Goal: Task Accomplishment & Management: Complete application form

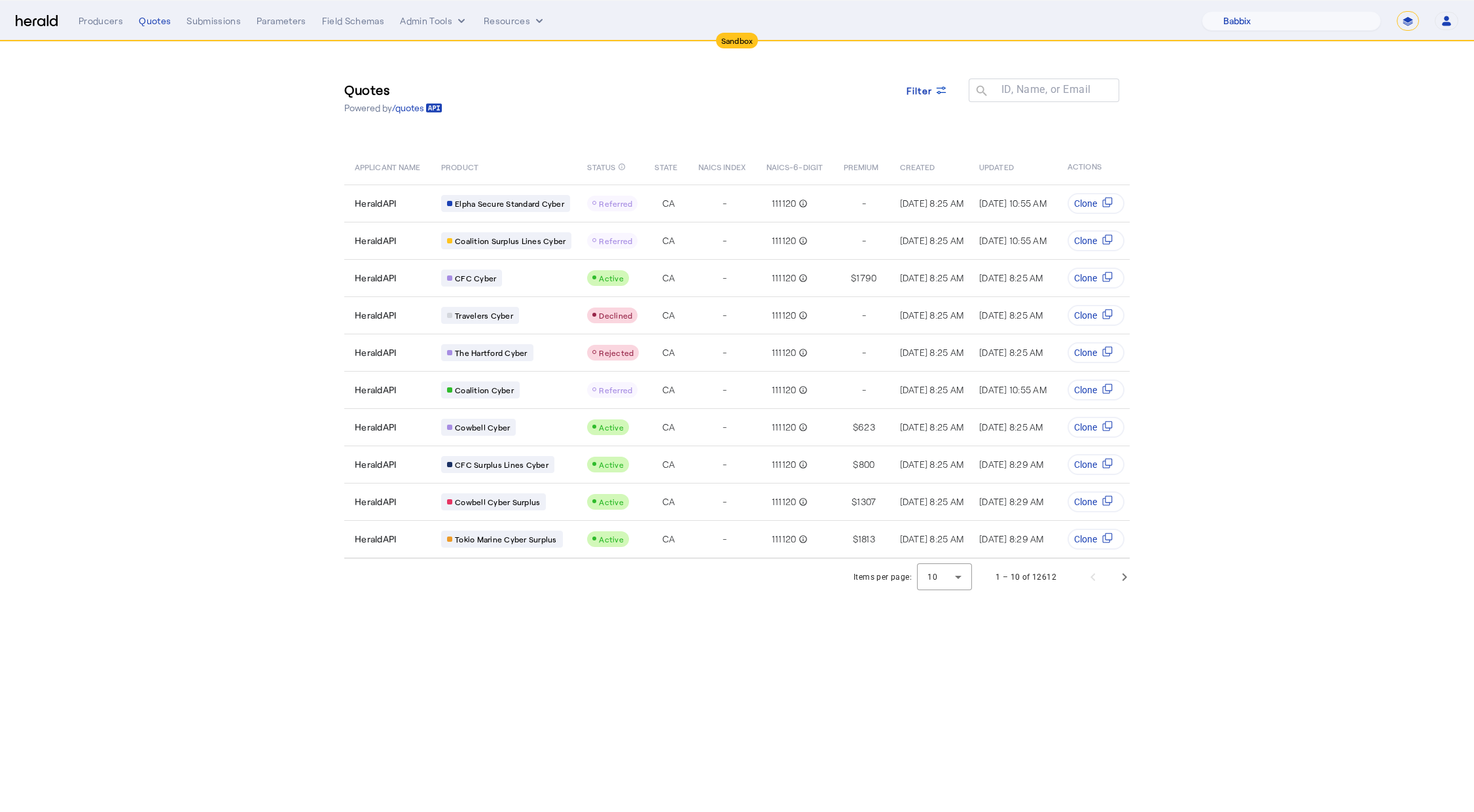
select select "pfm_129z_babbix"
select select "*******"
click at [95, 24] on div "Producers" at bounding box center [101, 20] width 45 height 13
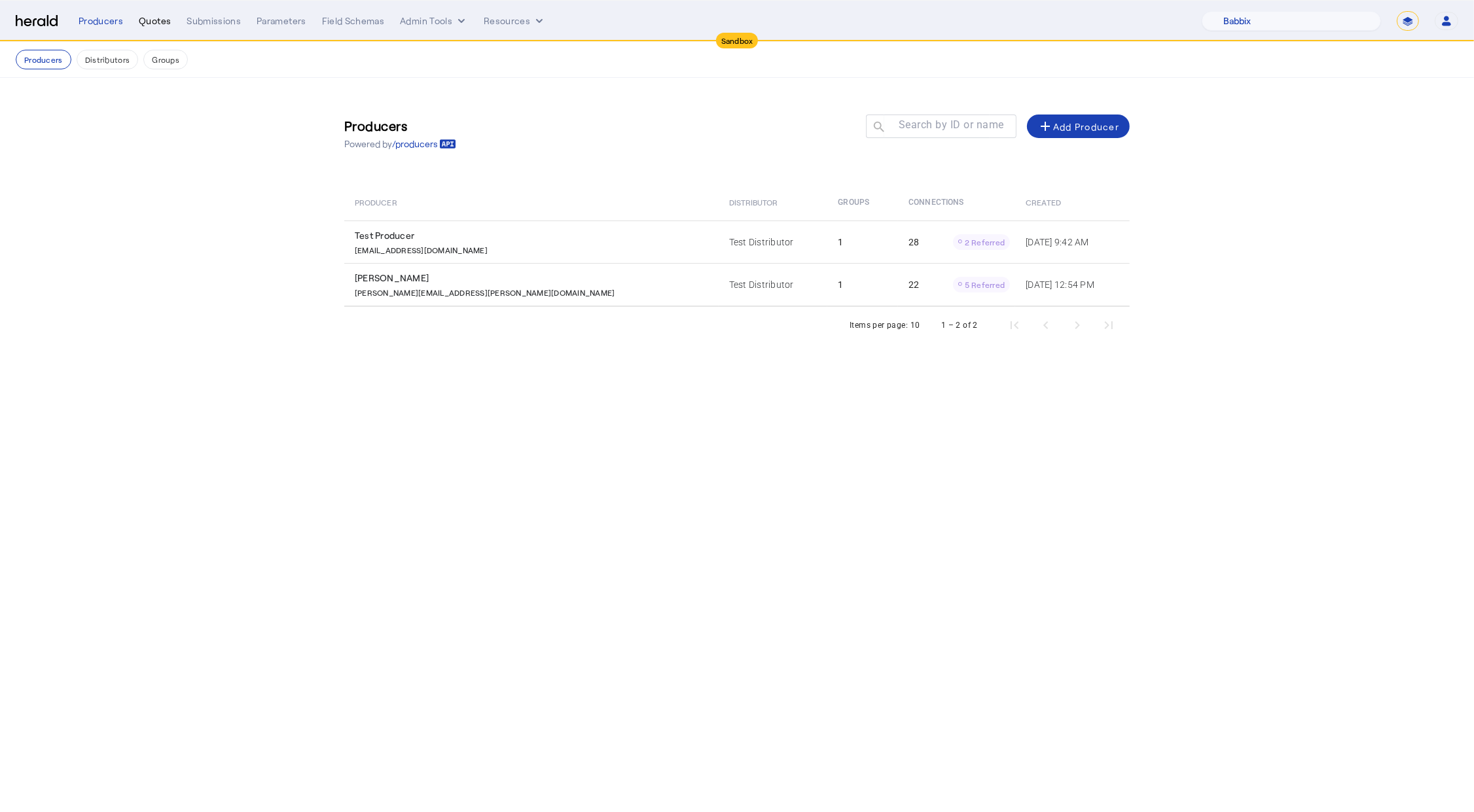
click at [139, 24] on div "Quotes" at bounding box center [155, 20] width 32 height 13
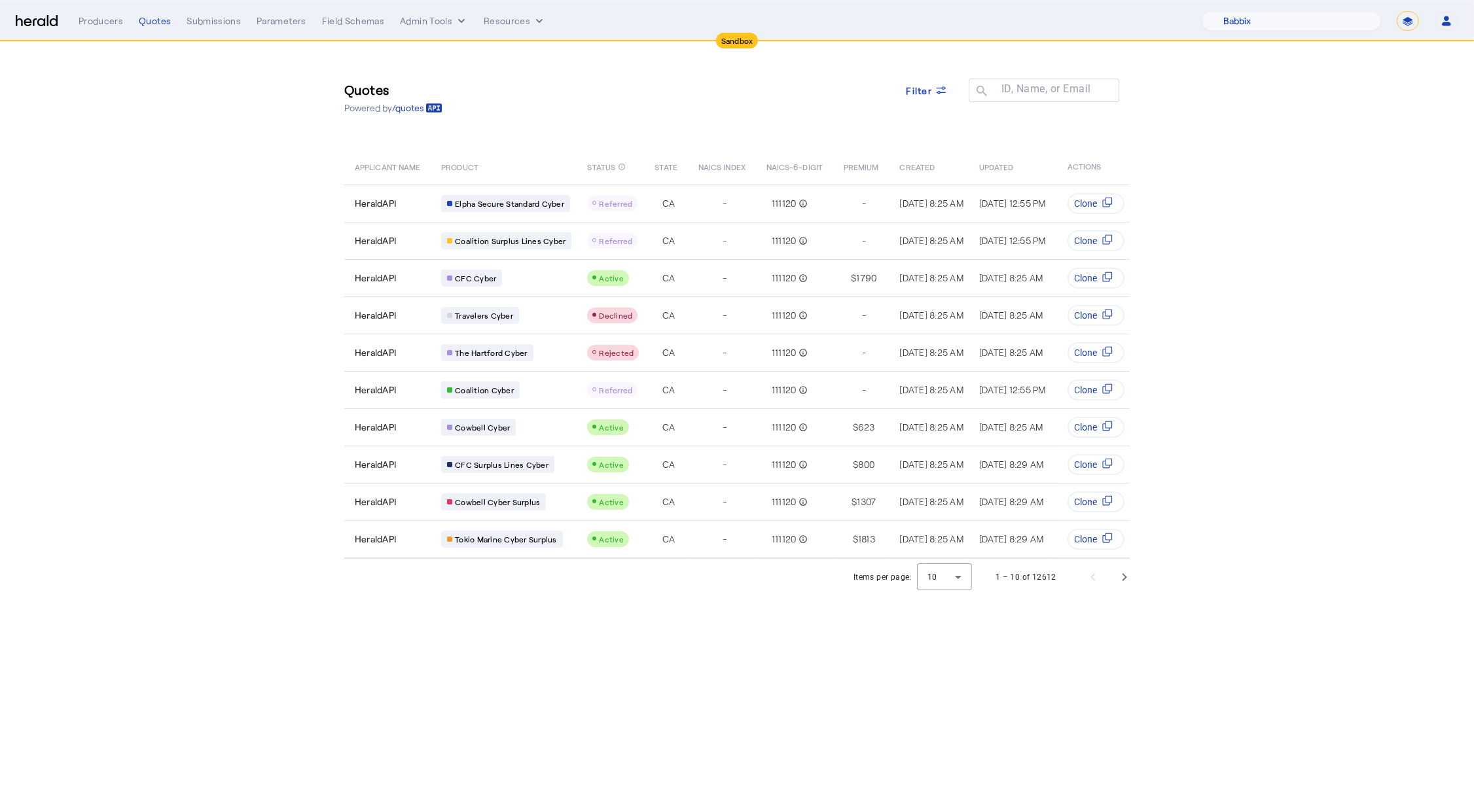
click at [42, 19] on img at bounding box center [37, 21] width 42 height 12
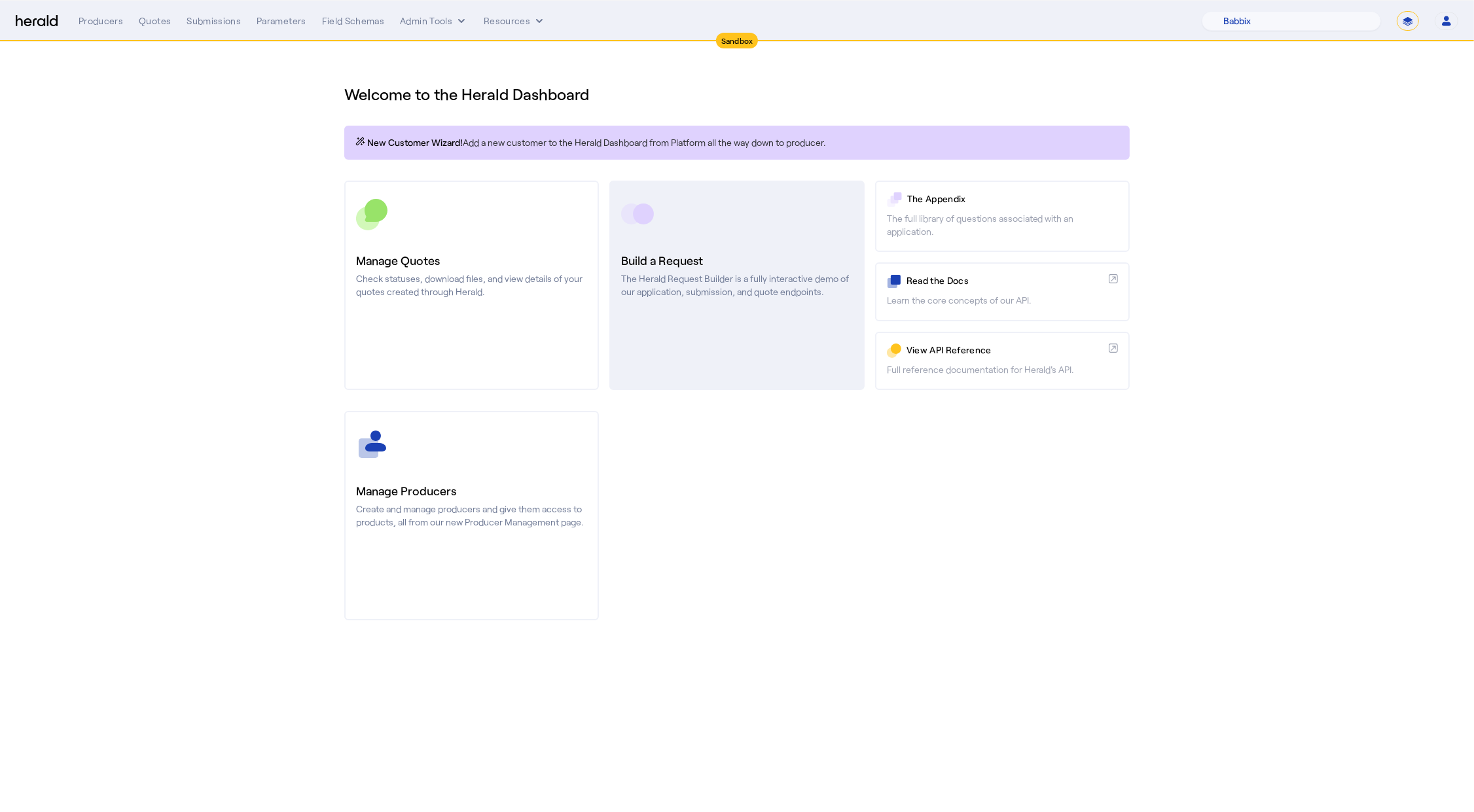
click at [720, 238] on link "Build a Request The Herald Request Builder is a fully interactive demo of our a…" at bounding box center [736, 286] width 254 height 210
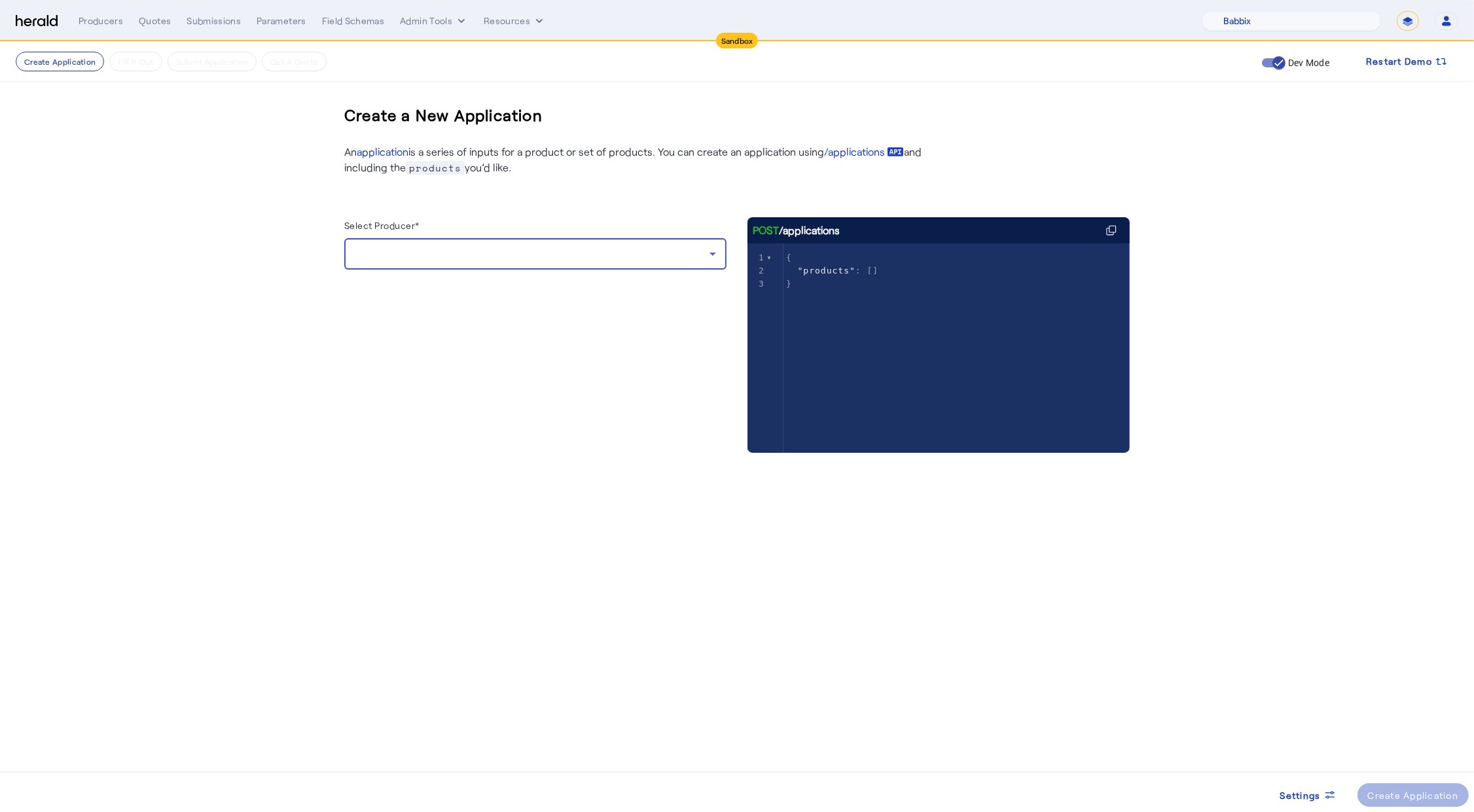
click at [464, 260] on div at bounding box center [532, 253] width 355 height 16
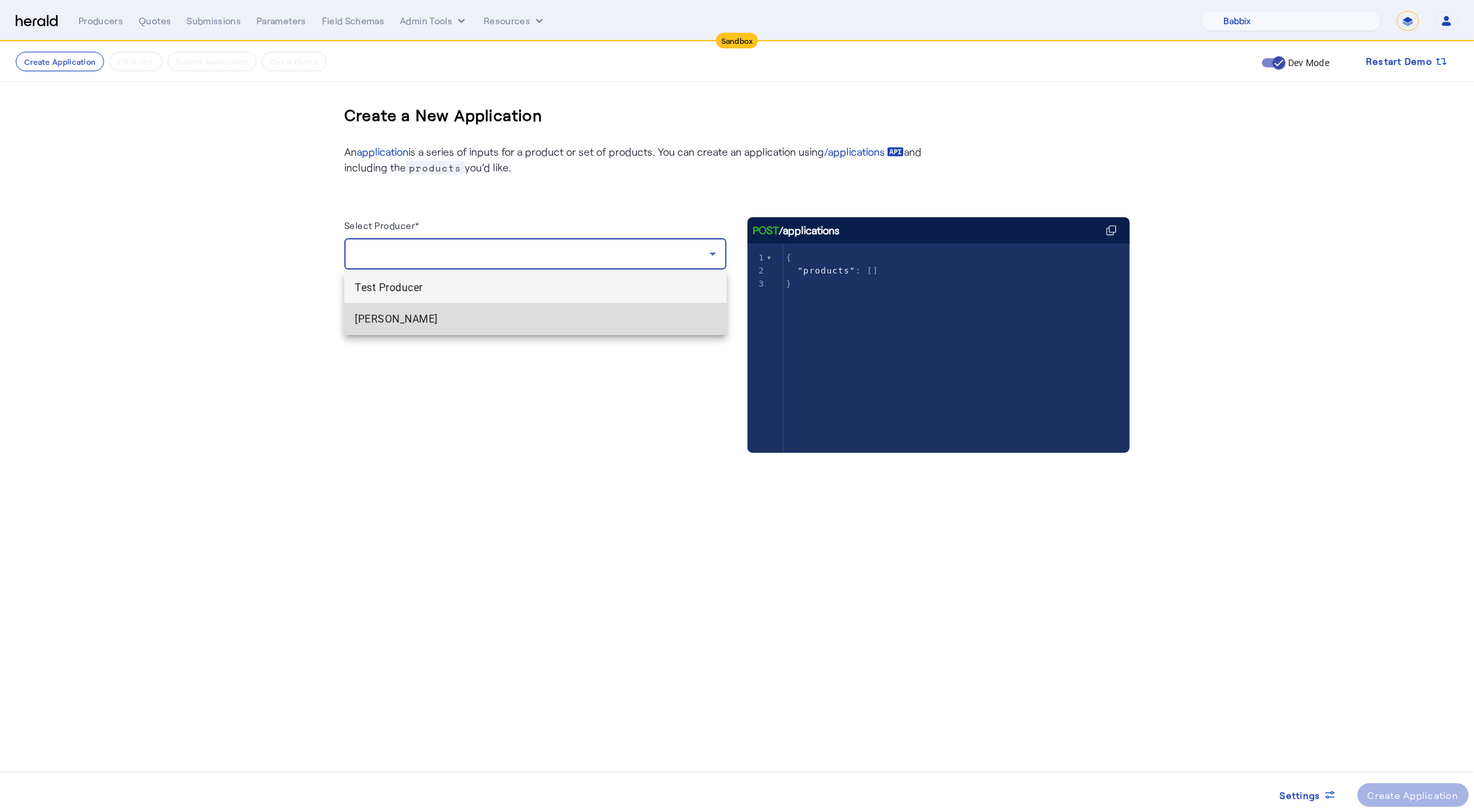
click at [455, 317] on span "[PERSON_NAME]" at bounding box center [535, 319] width 361 height 16
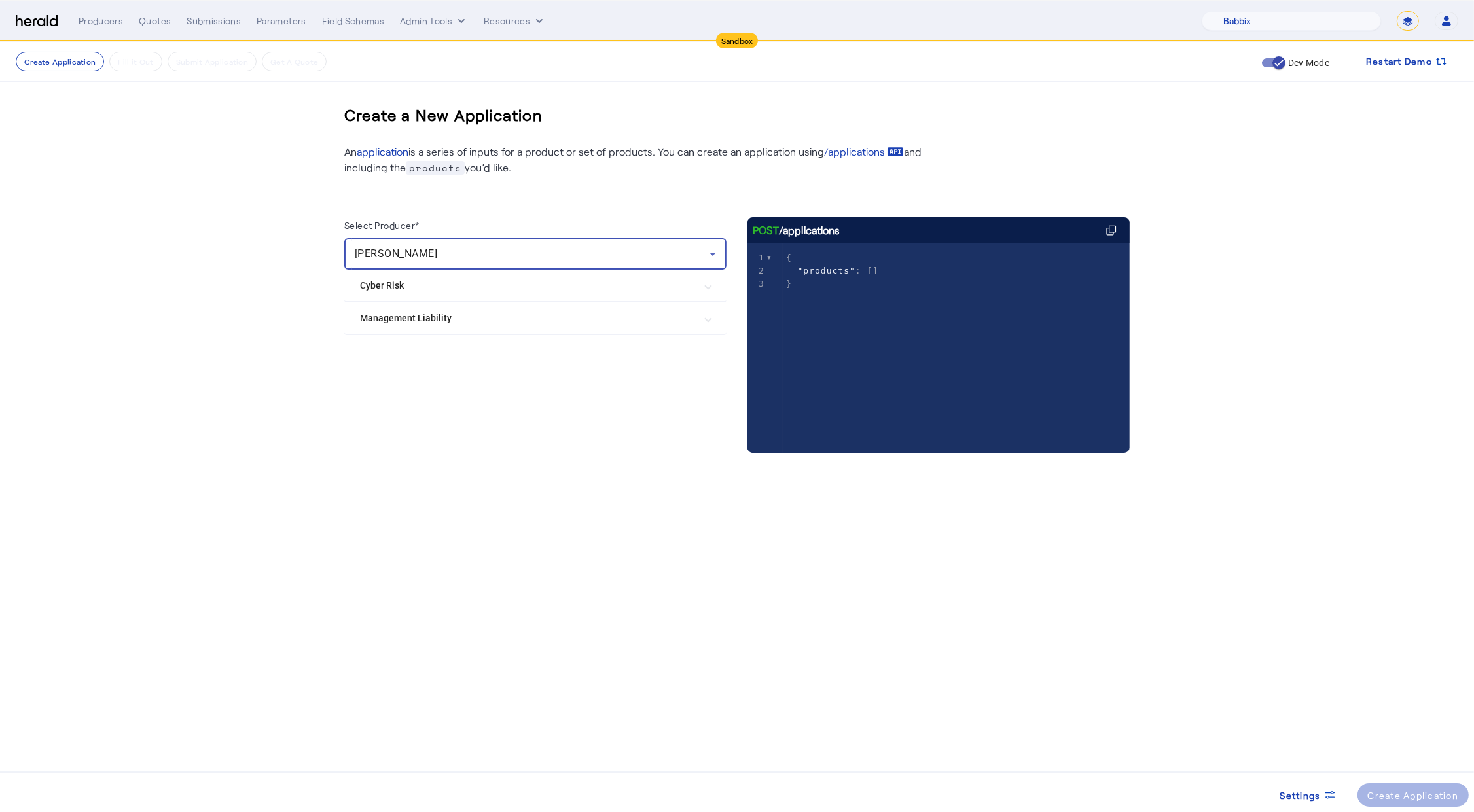
click at [407, 313] on Liability "Management Liability" at bounding box center [527, 318] width 335 height 14
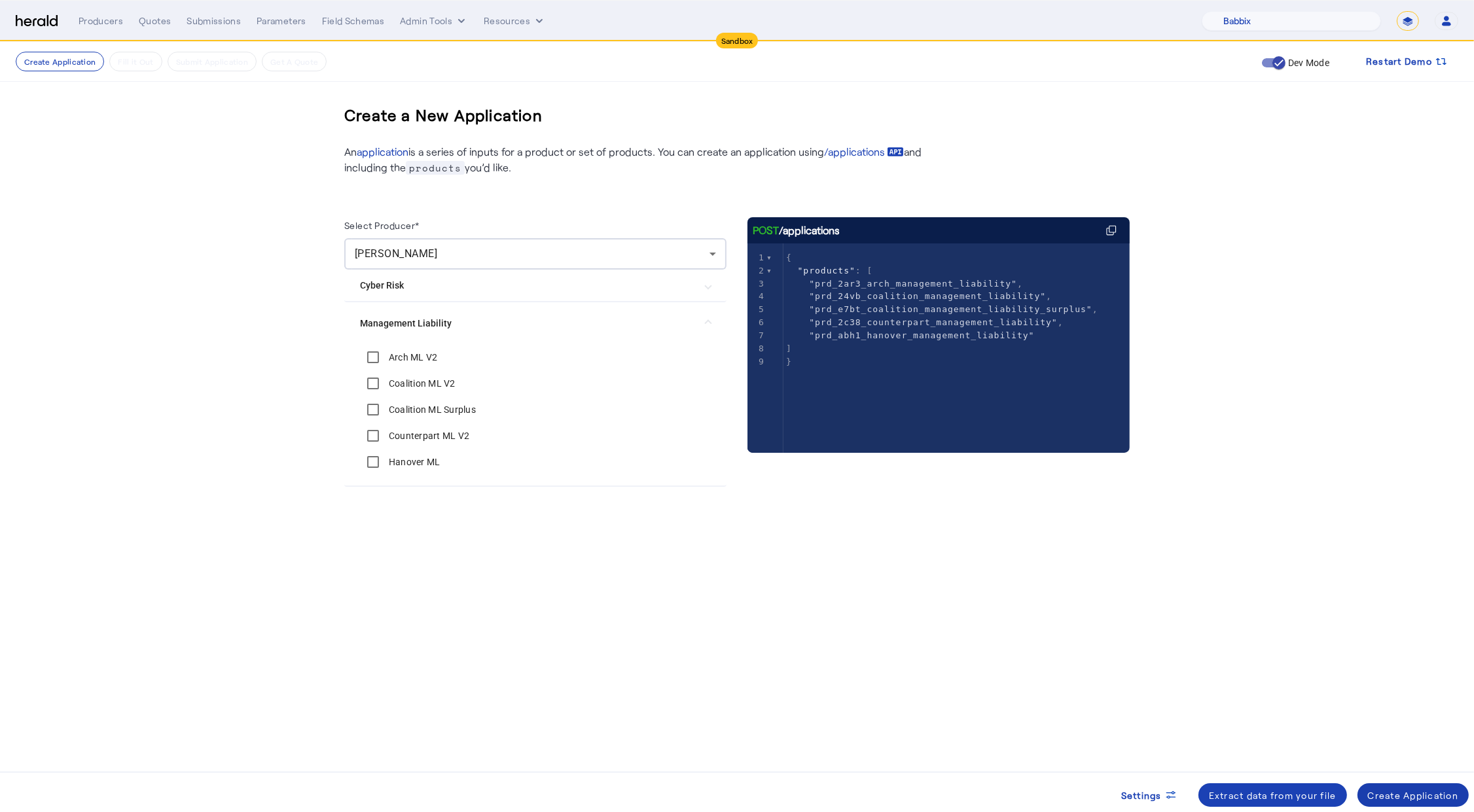
click at [1380, 790] on div "Create Application" at bounding box center [1413, 795] width 91 height 14
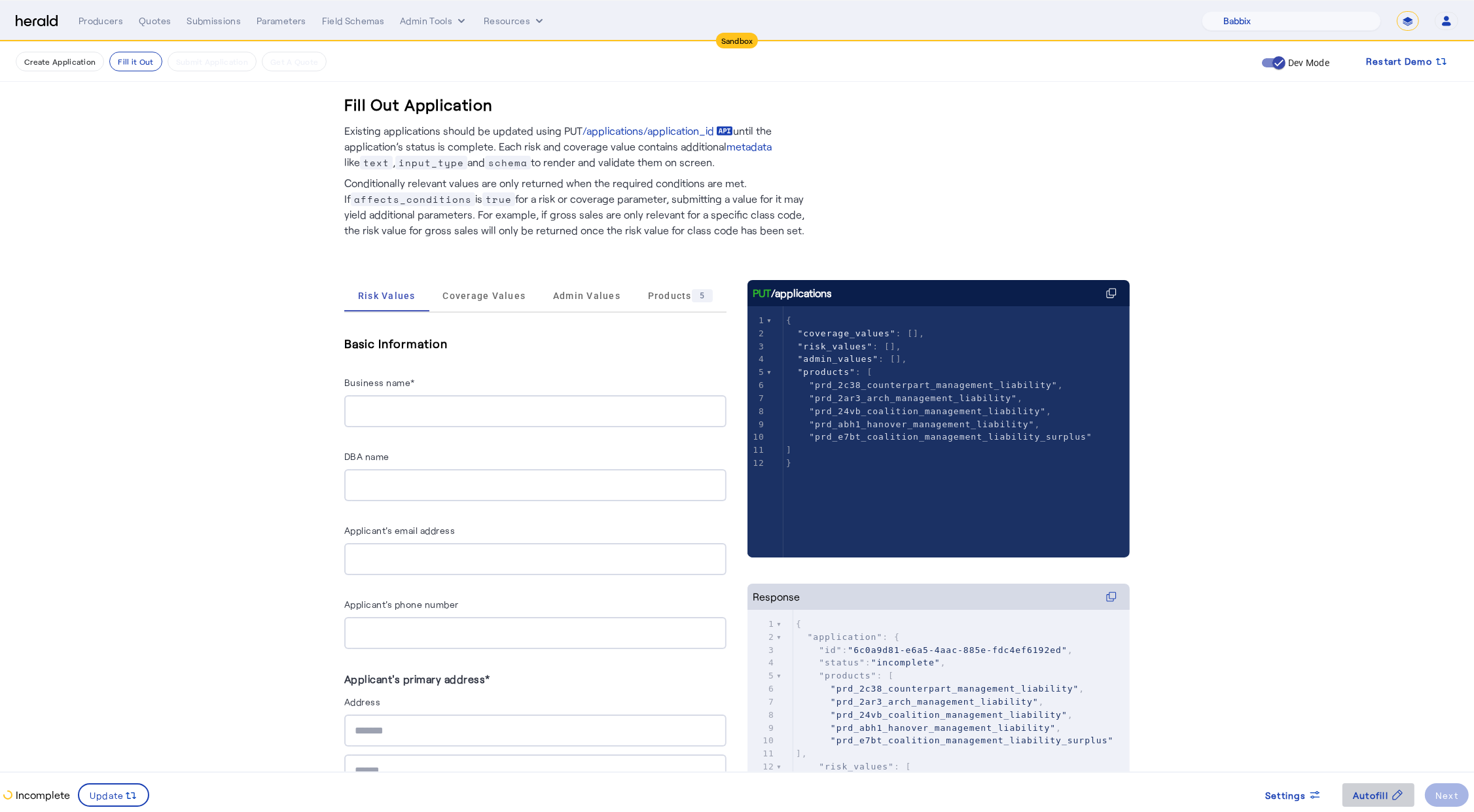
click at [1373, 795] on span "Autofill" at bounding box center [1370, 795] width 35 height 14
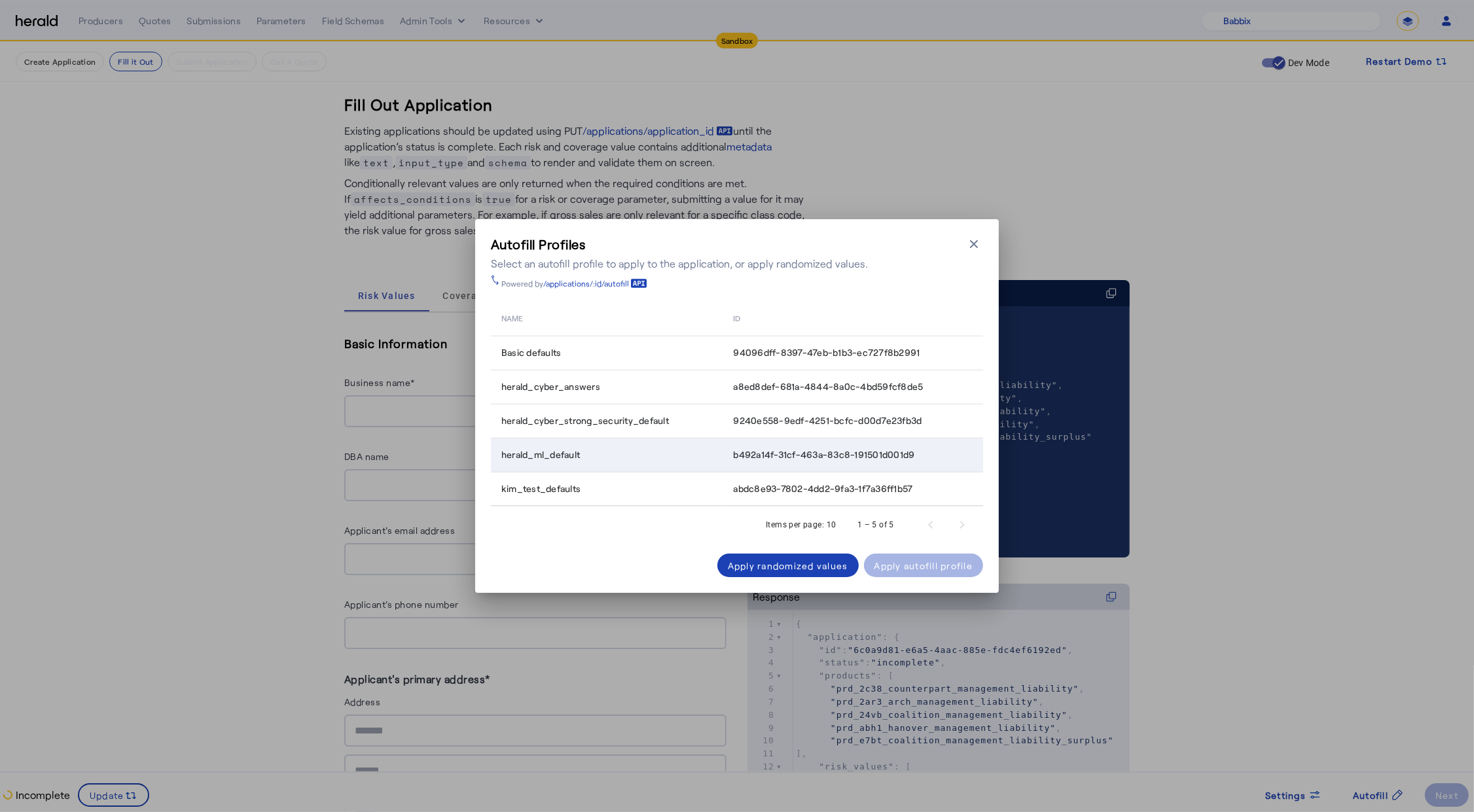
click at [708, 454] on div "herald_ml_default" at bounding box center [608, 455] width 216 height 13
click at [936, 562] on div "Apply autofill profile" at bounding box center [923, 566] width 99 height 14
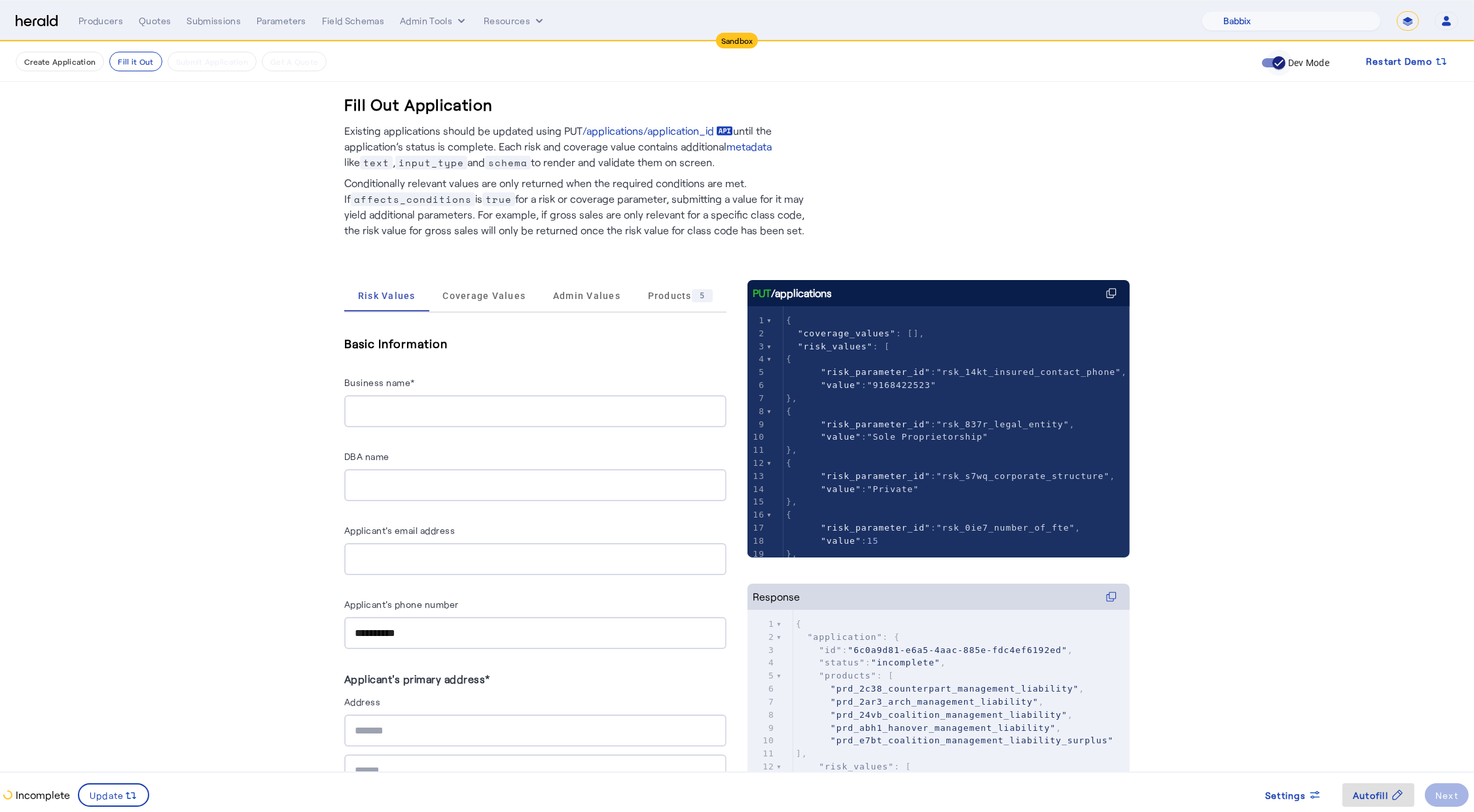
click at [1265, 61] on span "button" at bounding box center [1278, 63] width 26 height 26
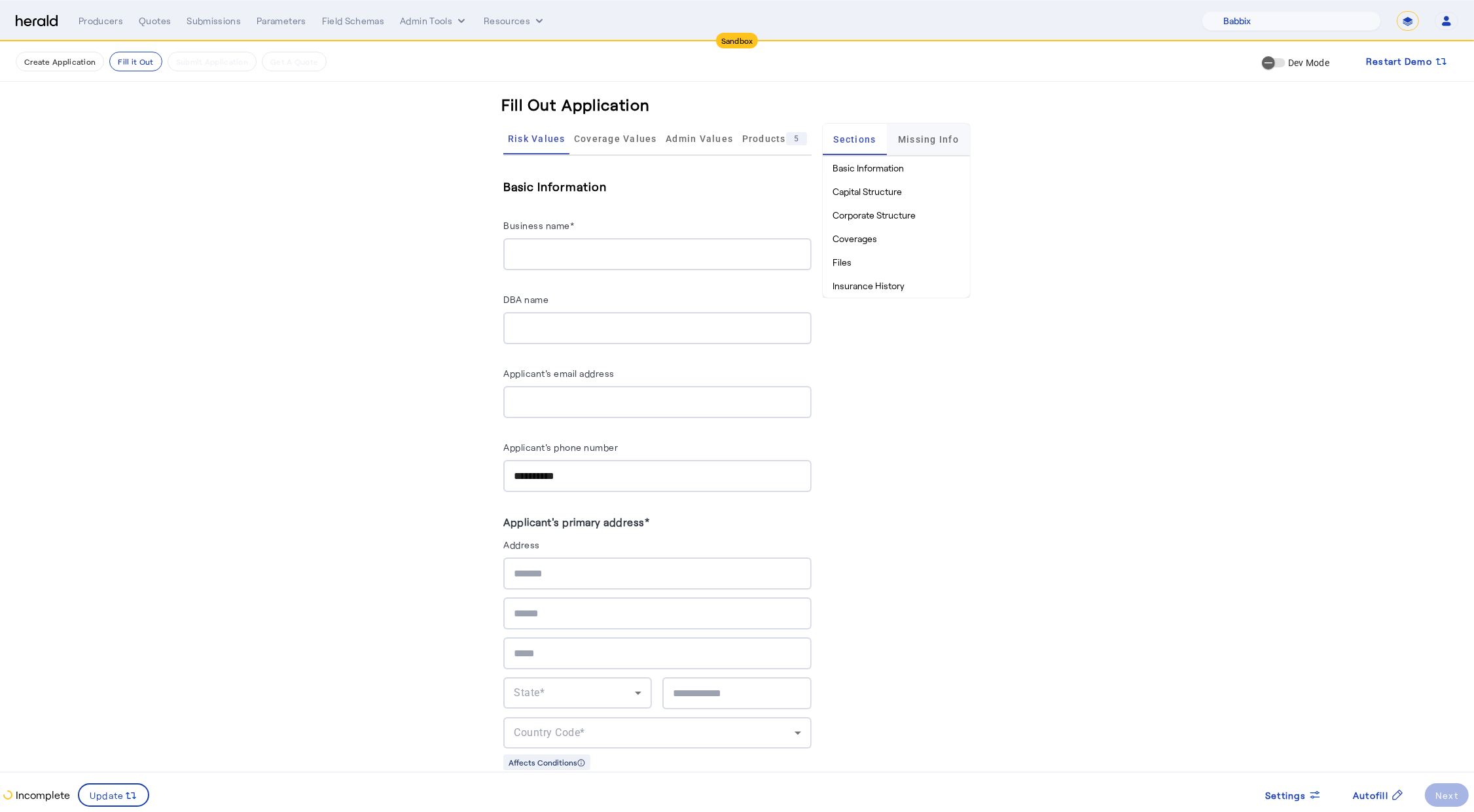
click at [920, 139] on span "Missing Info" at bounding box center [928, 139] width 61 height 9
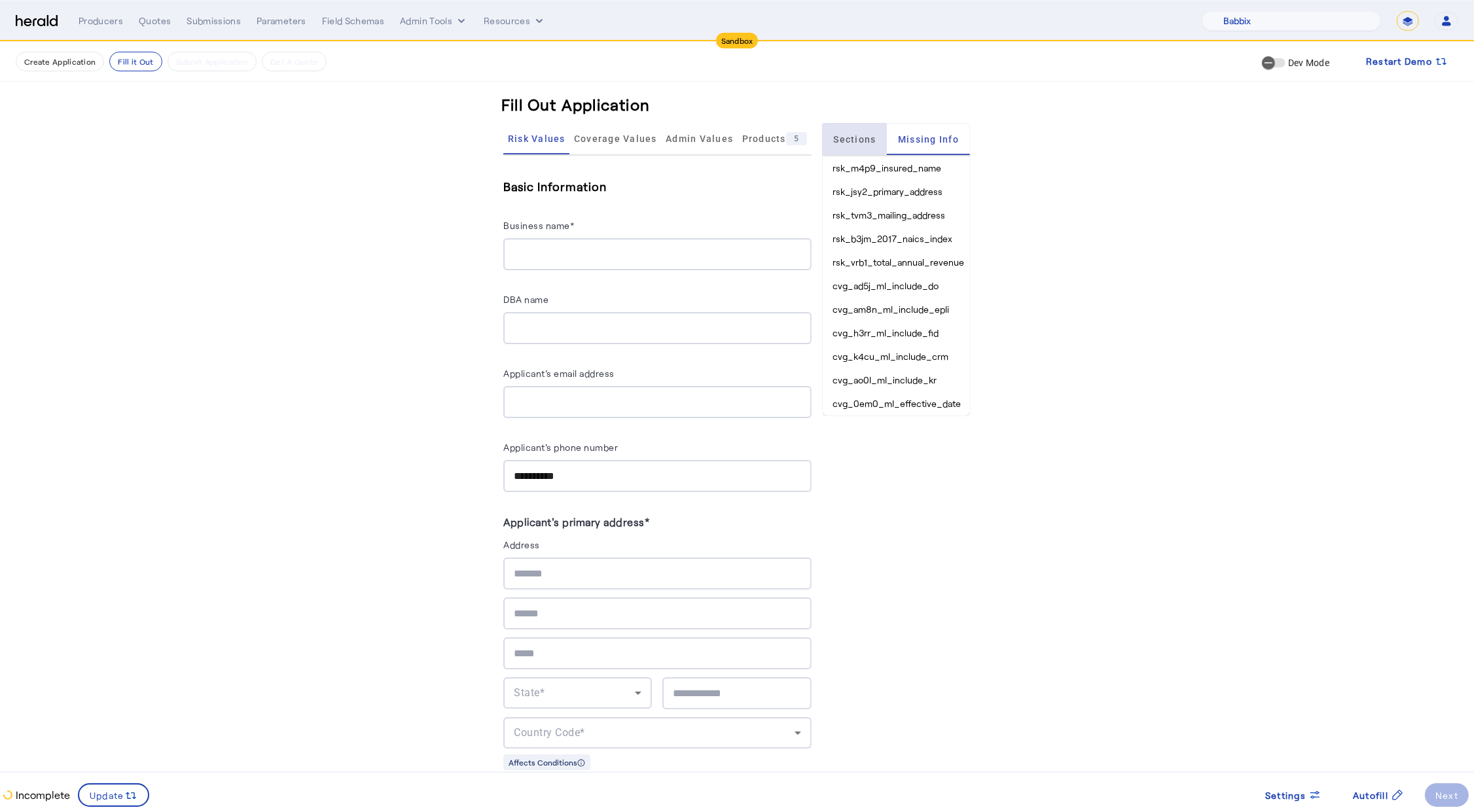
click at [854, 141] on span "Sections" at bounding box center [854, 139] width 43 height 9
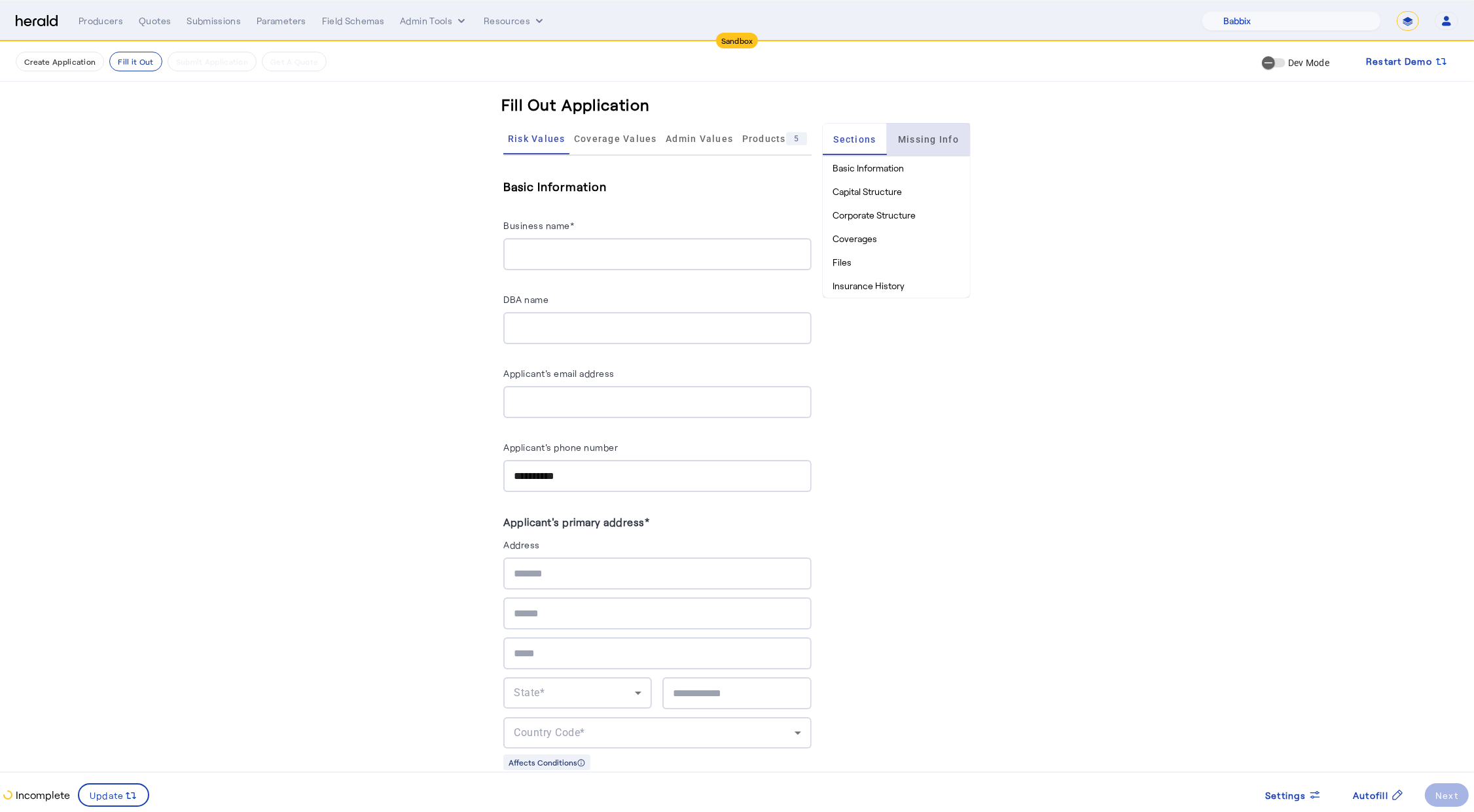
click at [926, 138] on span "Missing Info" at bounding box center [928, 139] width 61 height 9
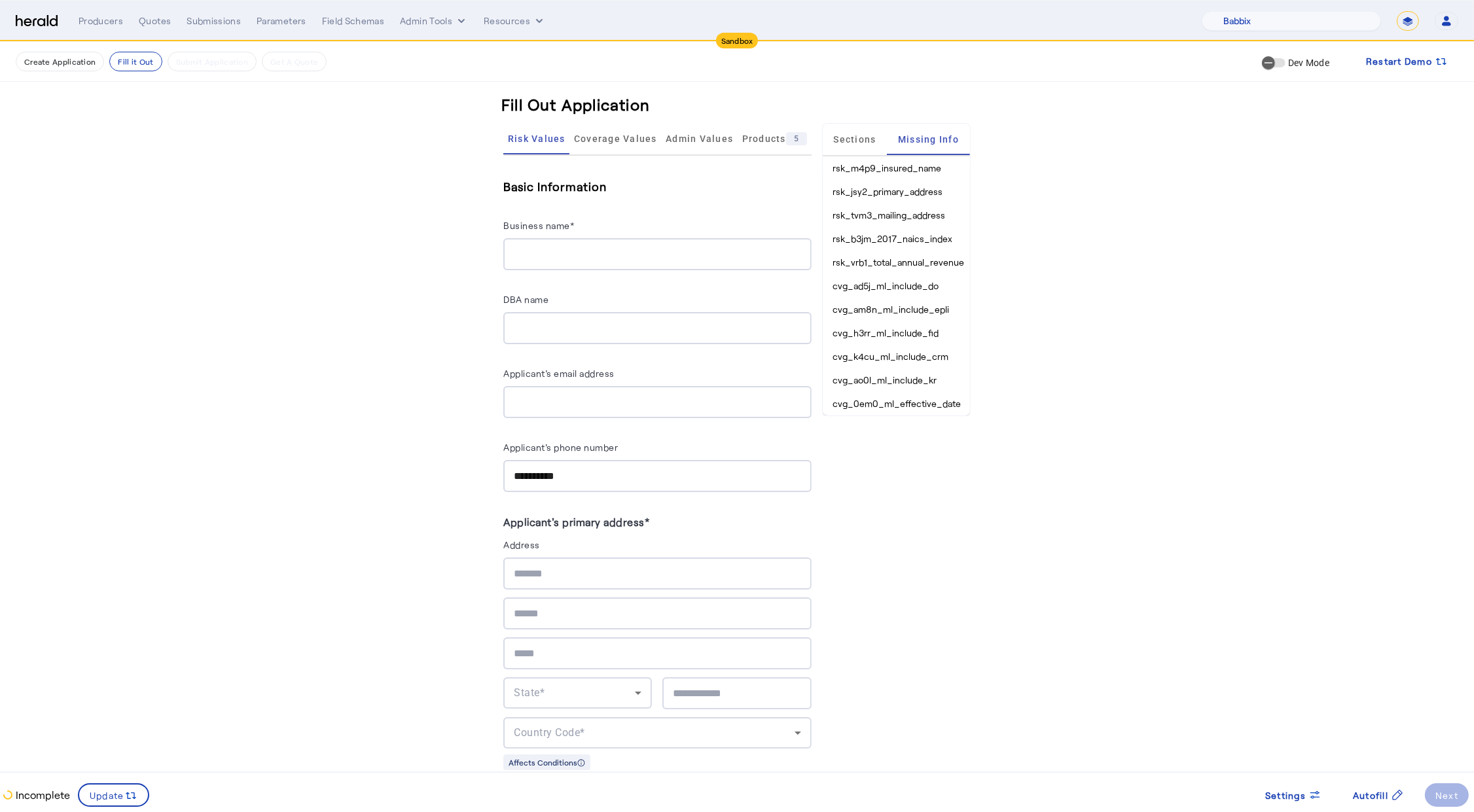
click at [38, 24] on img at bounding box center [37, 21] width 42 height 12
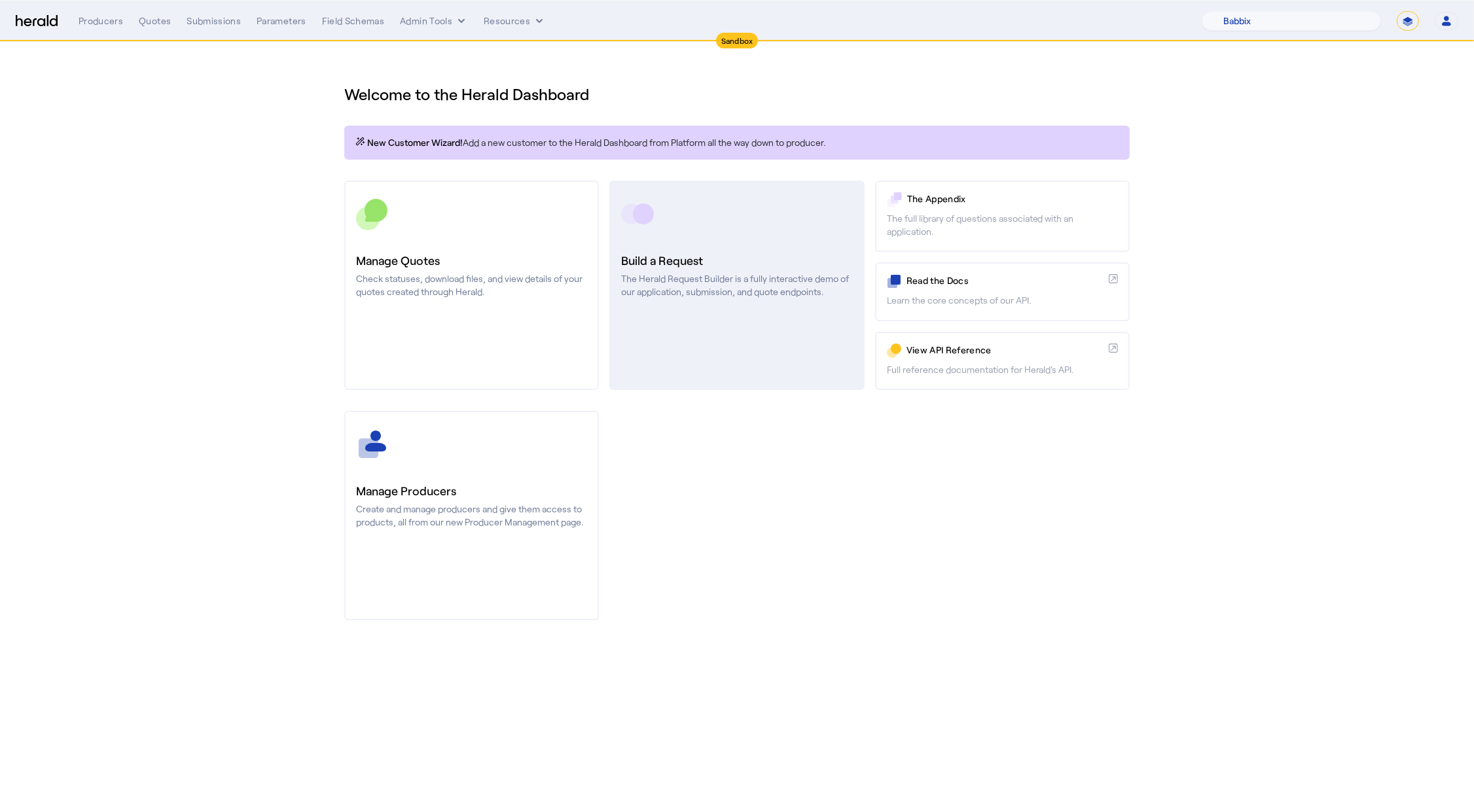
click at [812, 248] on link "Build a Request The Herald Request Builder is a fully interactive demo of our a…" at bounding box center [736, 286] width 254 height 210
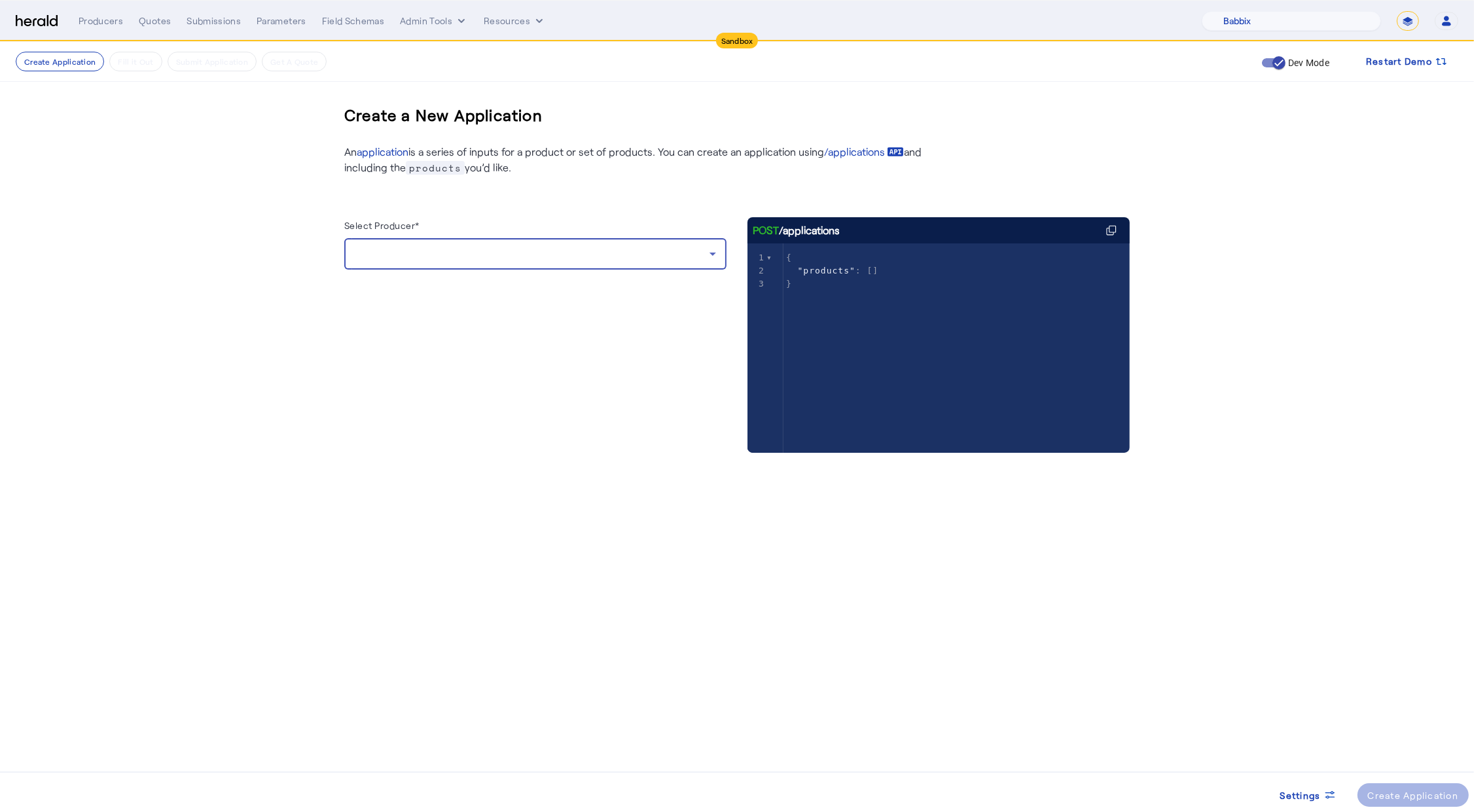
click at [475, 248] on div at bounding box center [532, 253] width 355 height 16
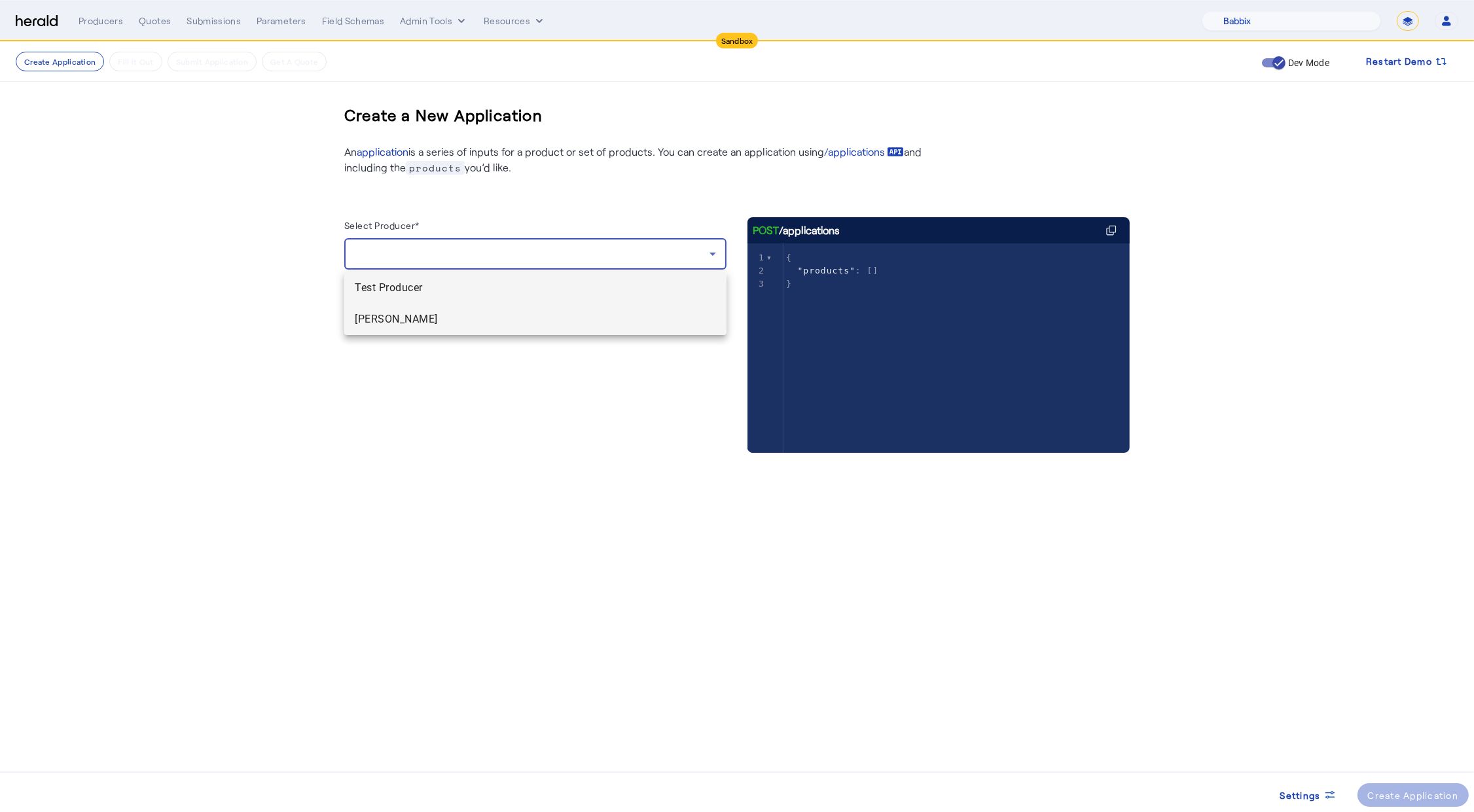
click at [463, 326] on span "[PERSON_NAME]" at bounding box center [535, 319] width 361 height 16
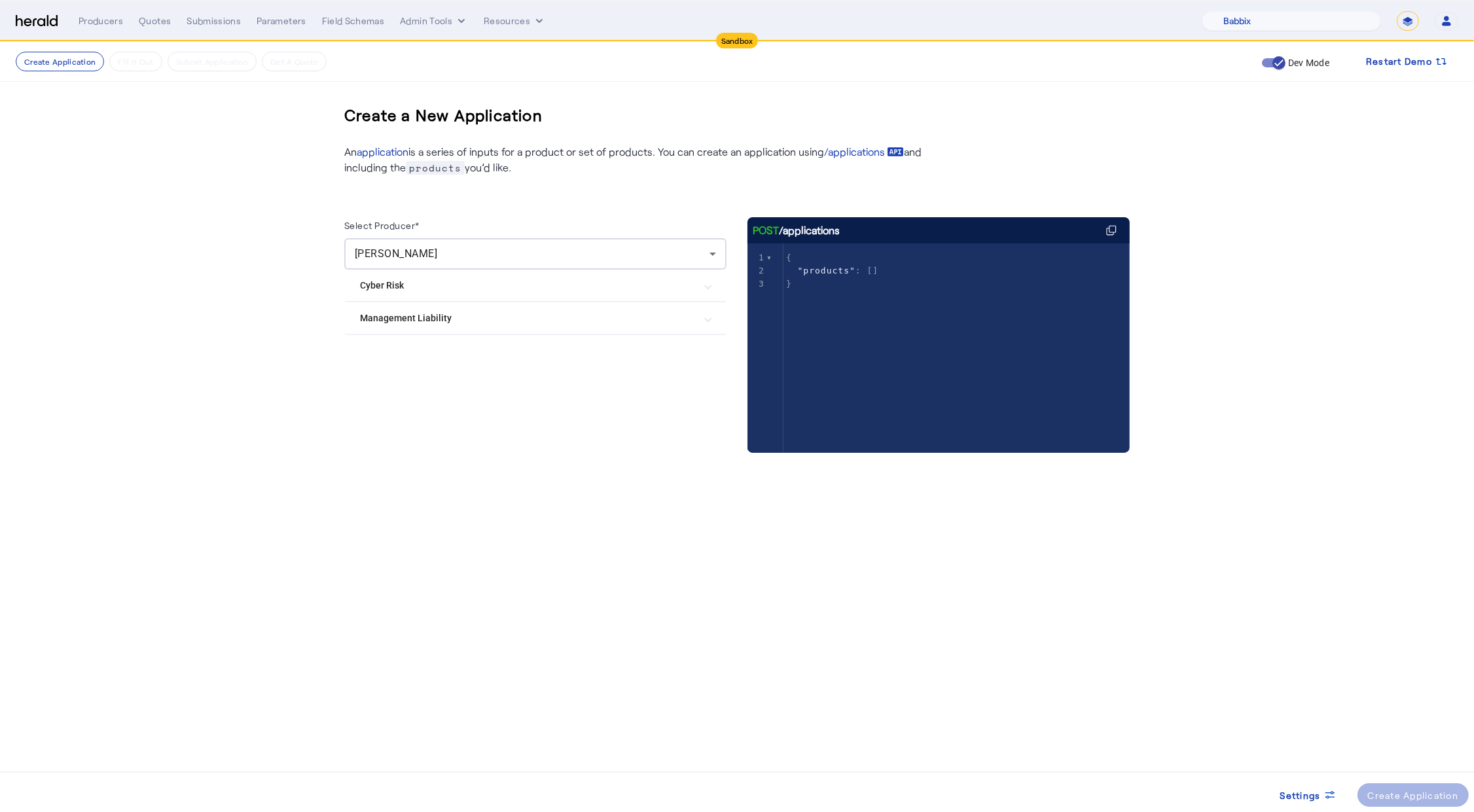
click at [441, 323] on Liability "Management Liability" at bounding box center [527, 318] width 335 height 14
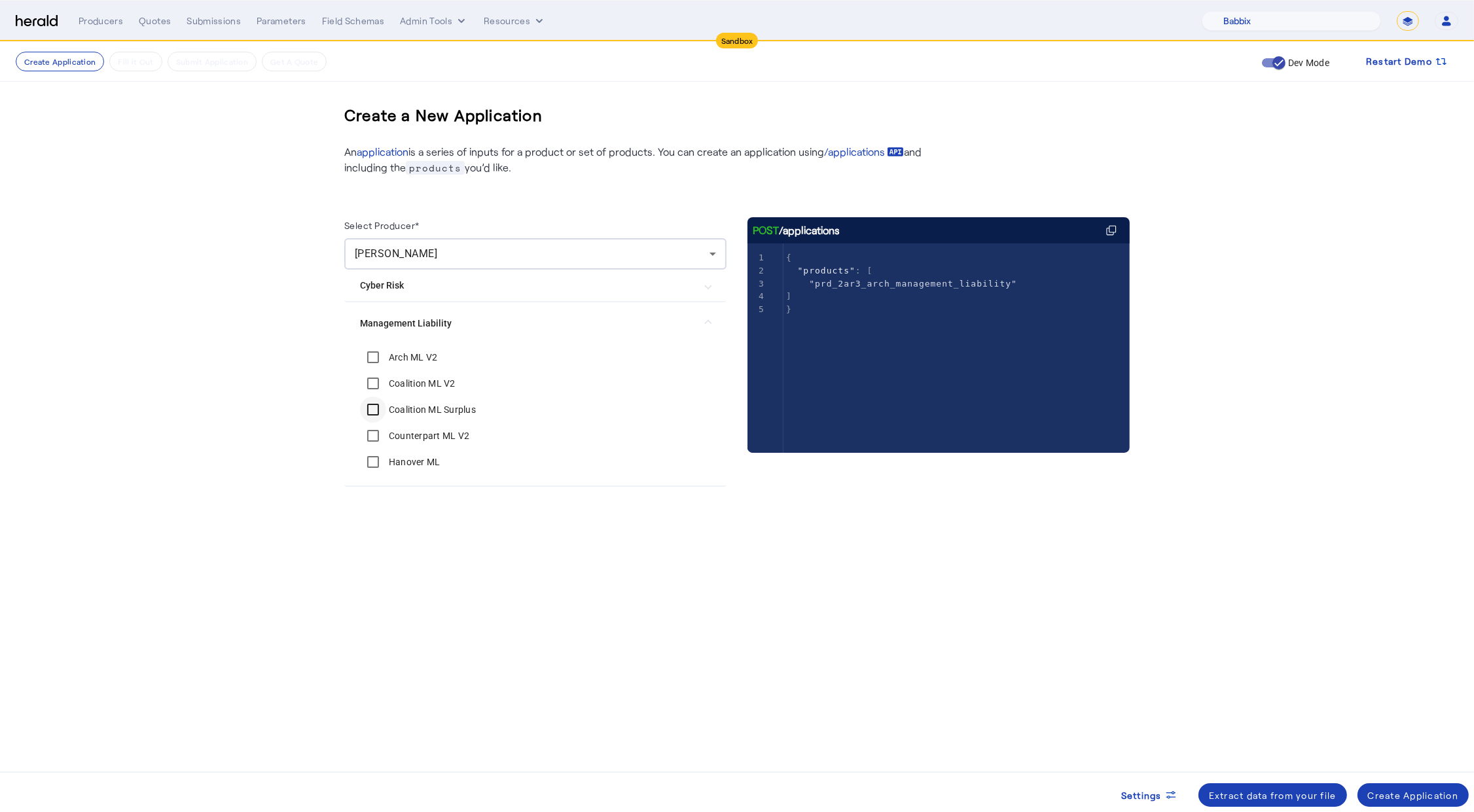
click at [372, 394] on div at bounding box center [373, 410] width 31 height 31
click at [1395, 791] on div "Create Application" at bounding box center [1413, 795] width 91 height 14
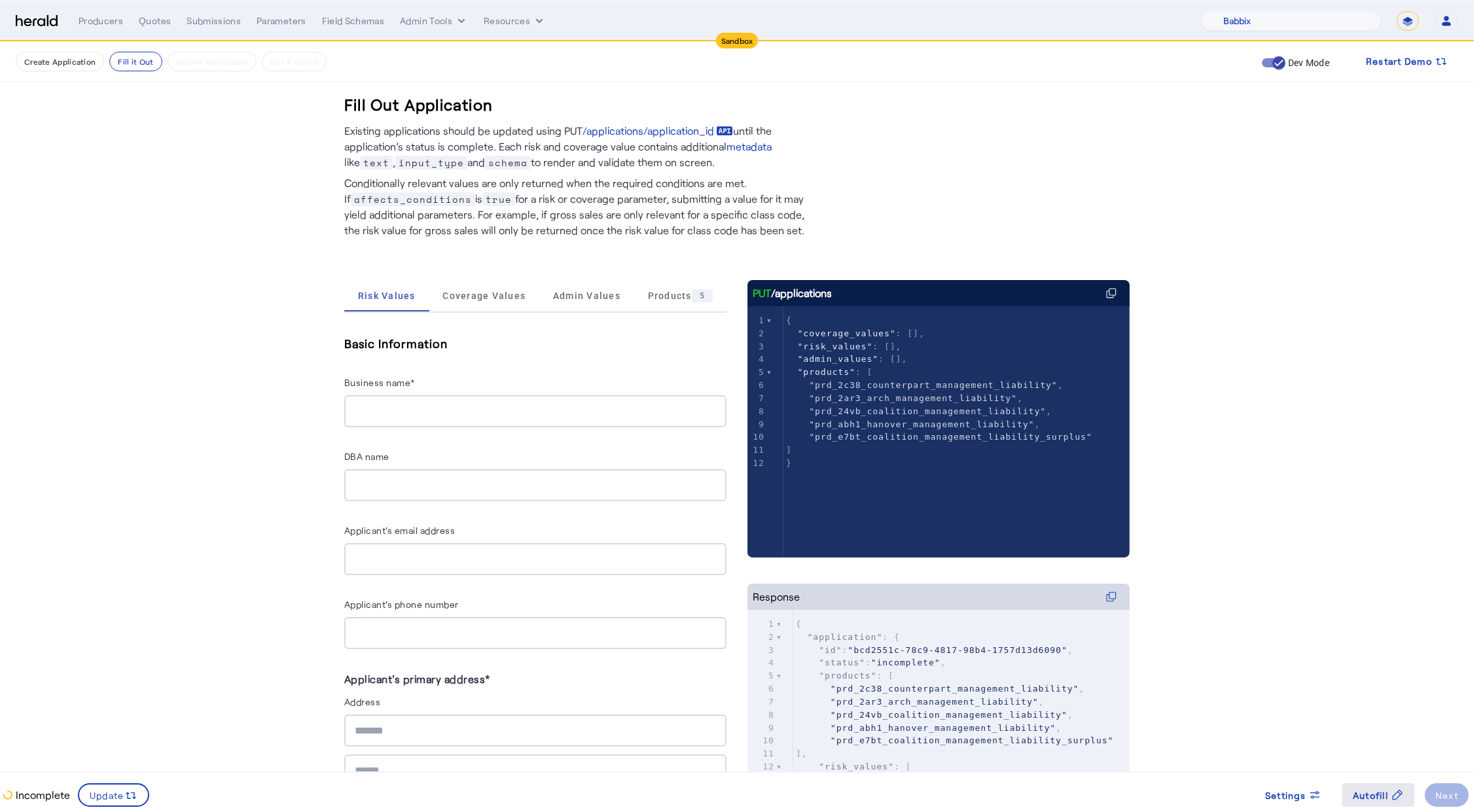
click at [1360, 796] on span "Autofill" at bounding box center [1370, 795] width 35 height 14
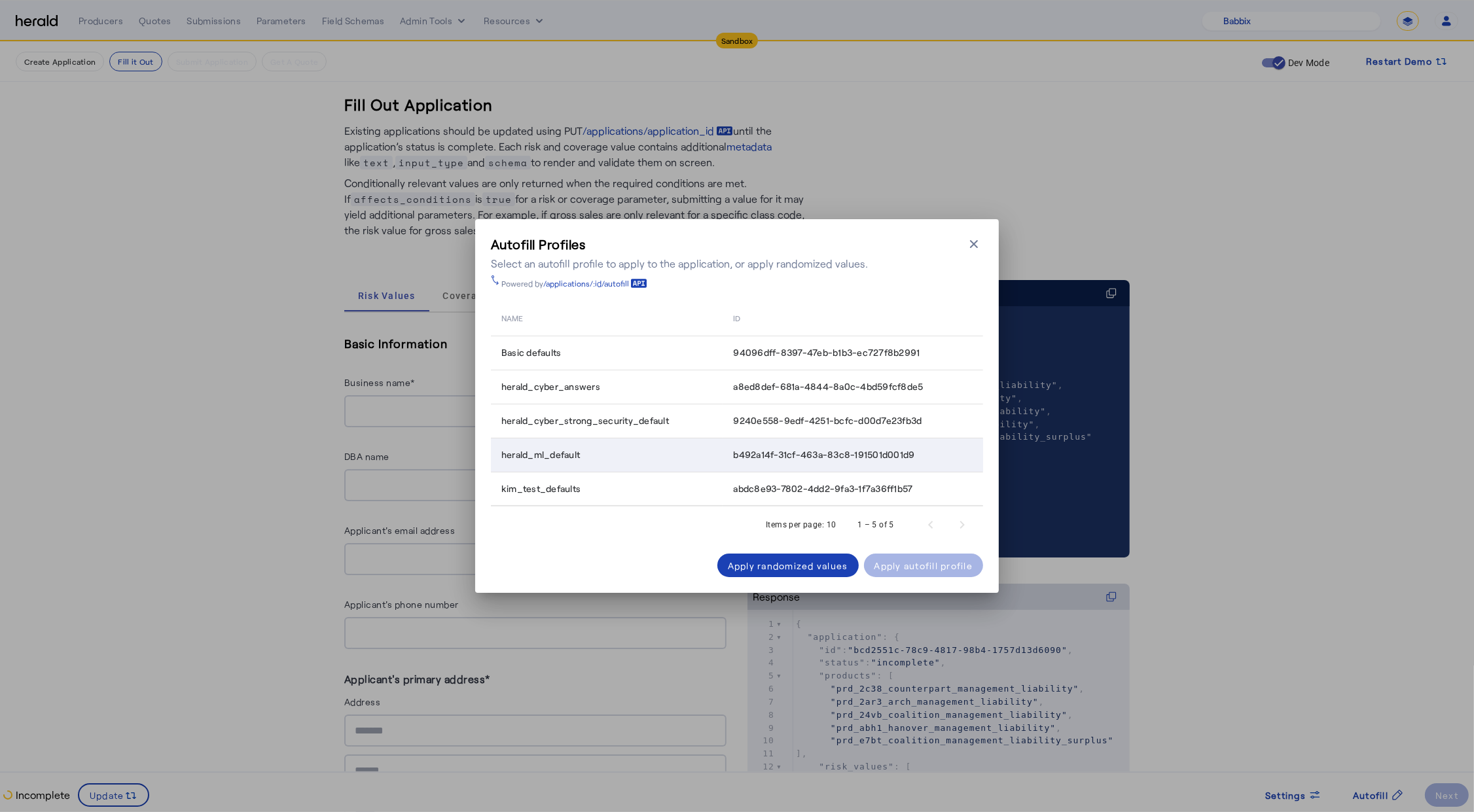
click at [603, 455] on div "herald_ml_default" at bounding box center [608, 455] width 216 height 13
click at [922, 562] on div "Apply autofill profile" at bounding box center [923, 566] width 99 height 14
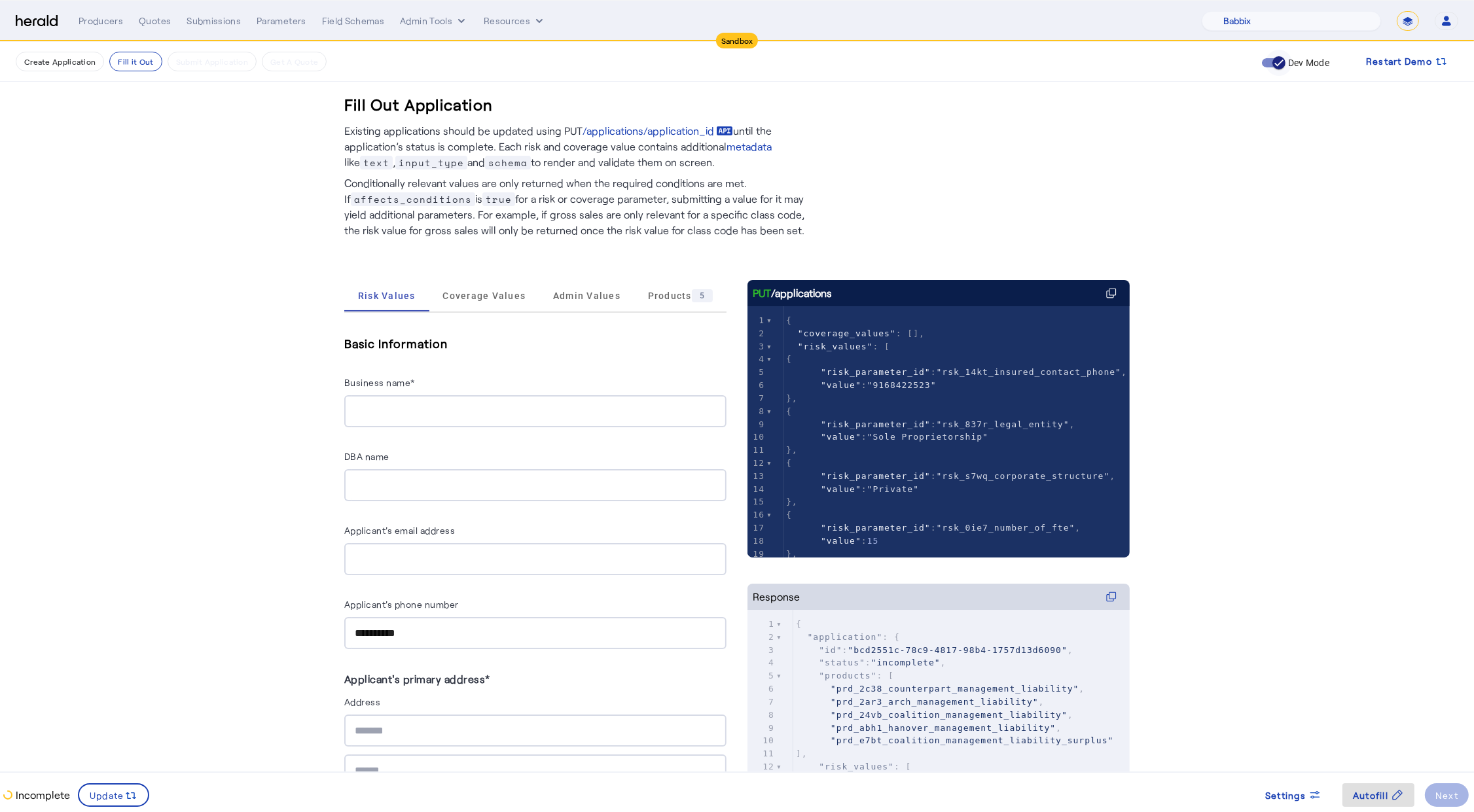
click at [1273, 59] on icon "button" at bounding box center [1278, 62] width 11 height 11
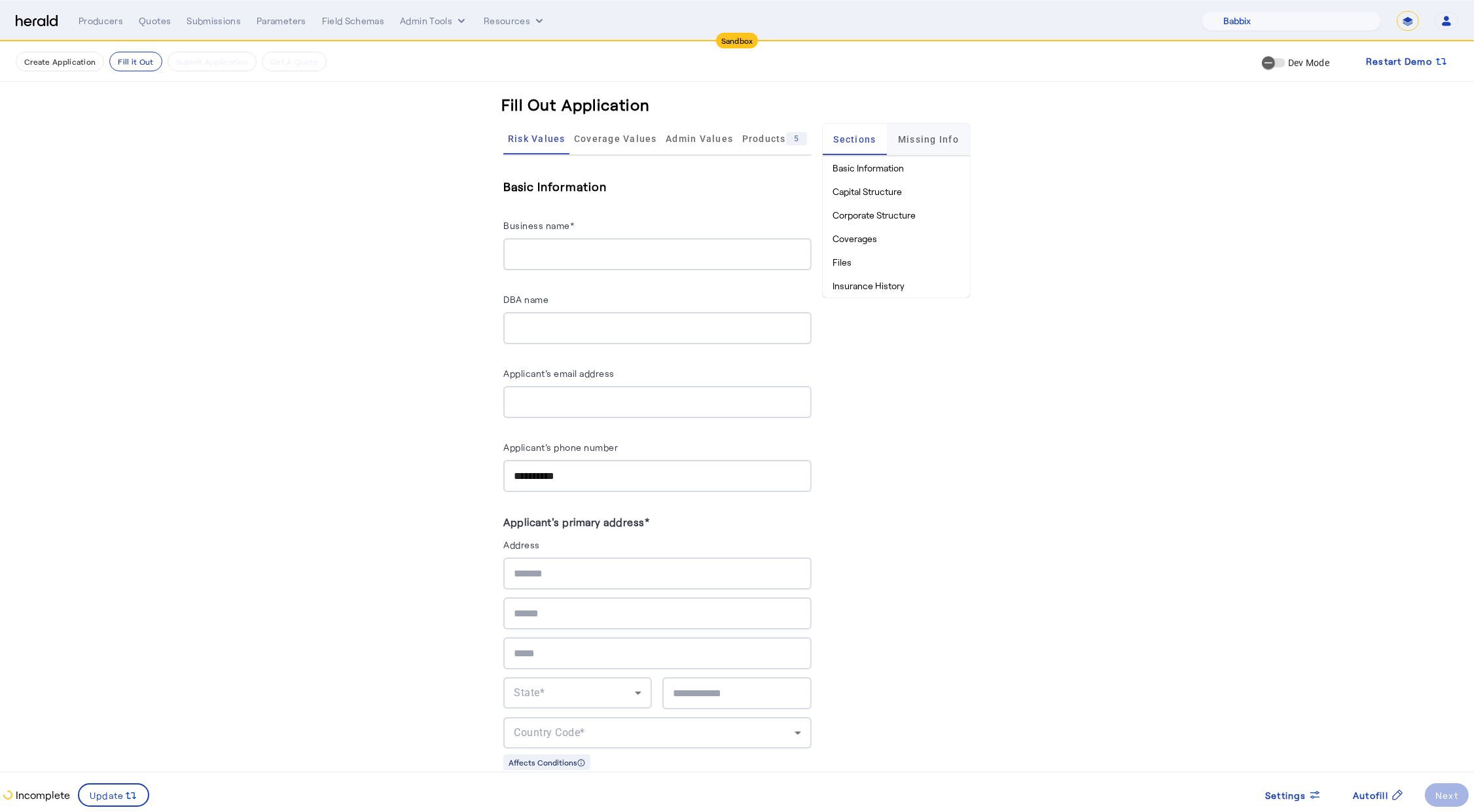
click at [908, 132] on span "Missing Info" at bounding box center [928, 139] width 61 height 31
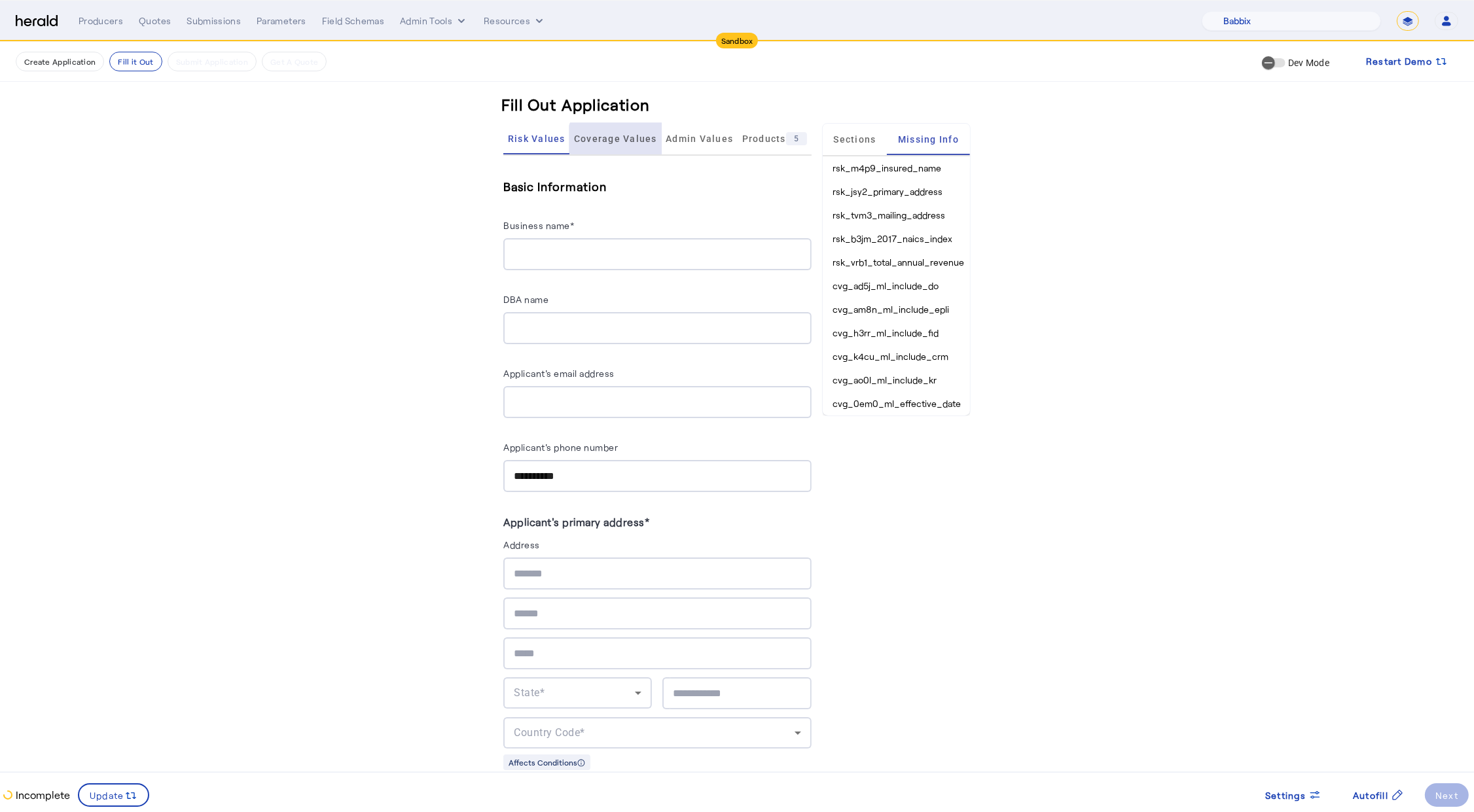
click at [614, 144] on span "Coverage Values" at bounding box center [615, 139] width 83 height 31
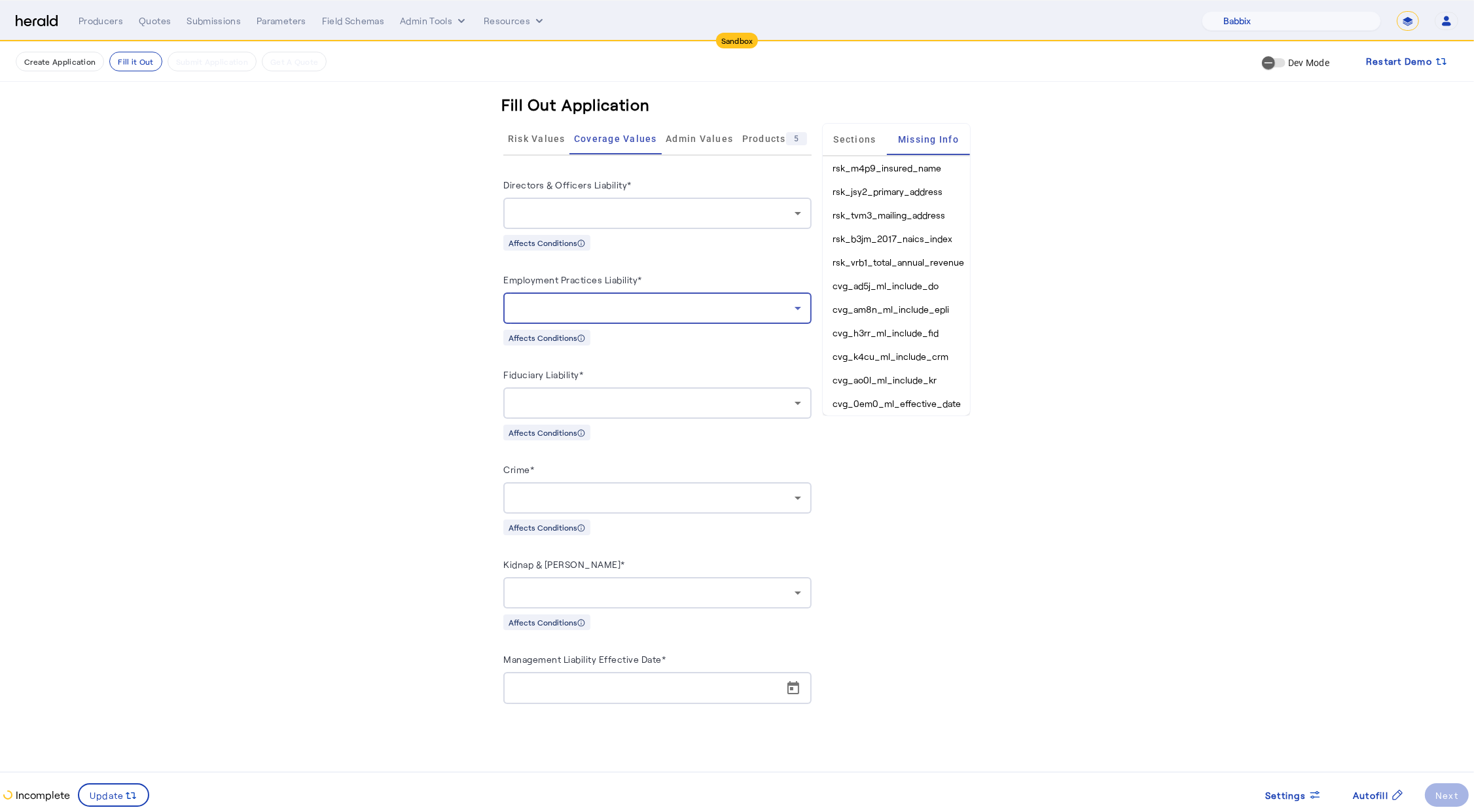
click at [654, 303] on div at bounding box center [654, 309] width 280 height 16
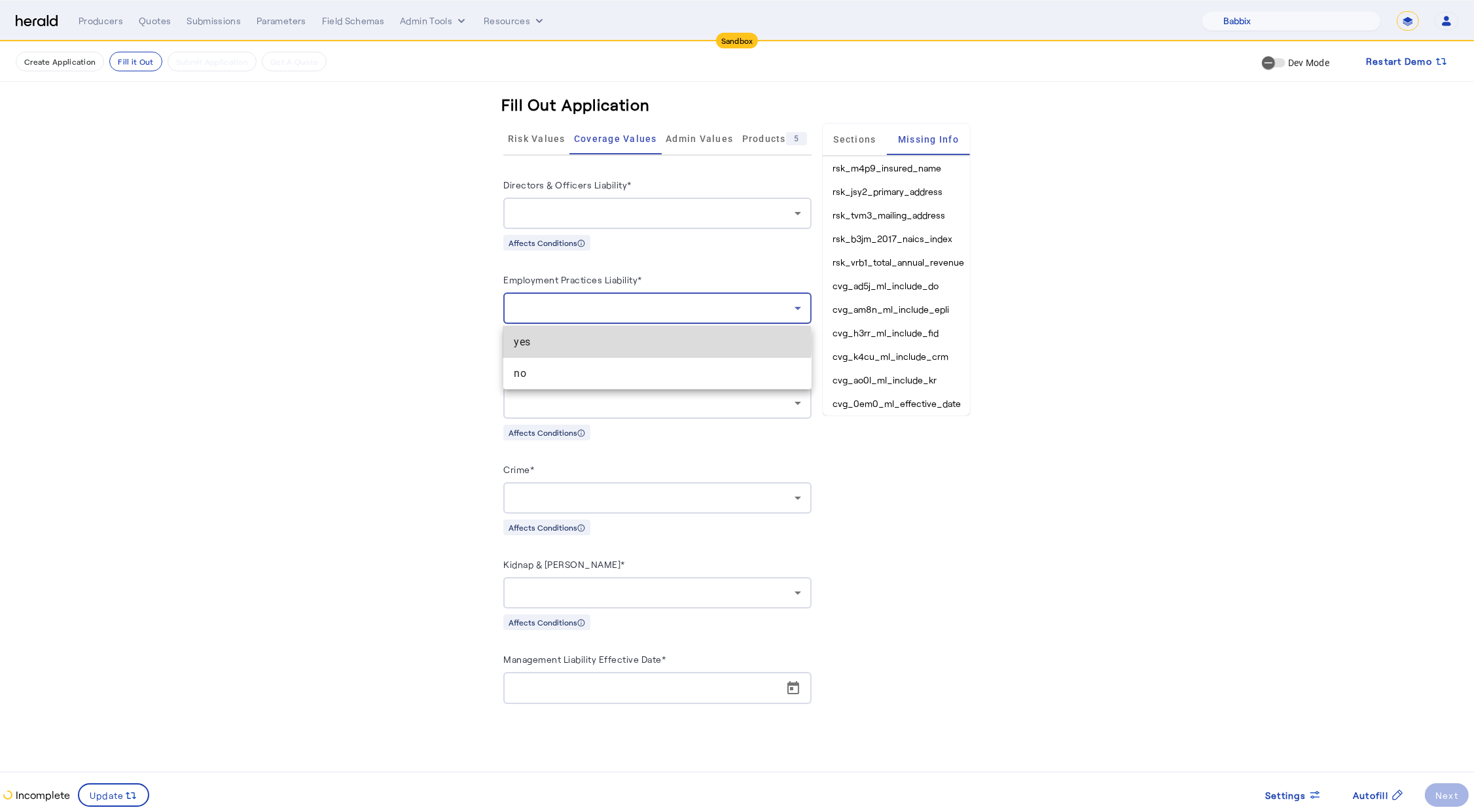
click at [559, 342] on span "yes" at bounding box center [657, 342] width 287 height 16
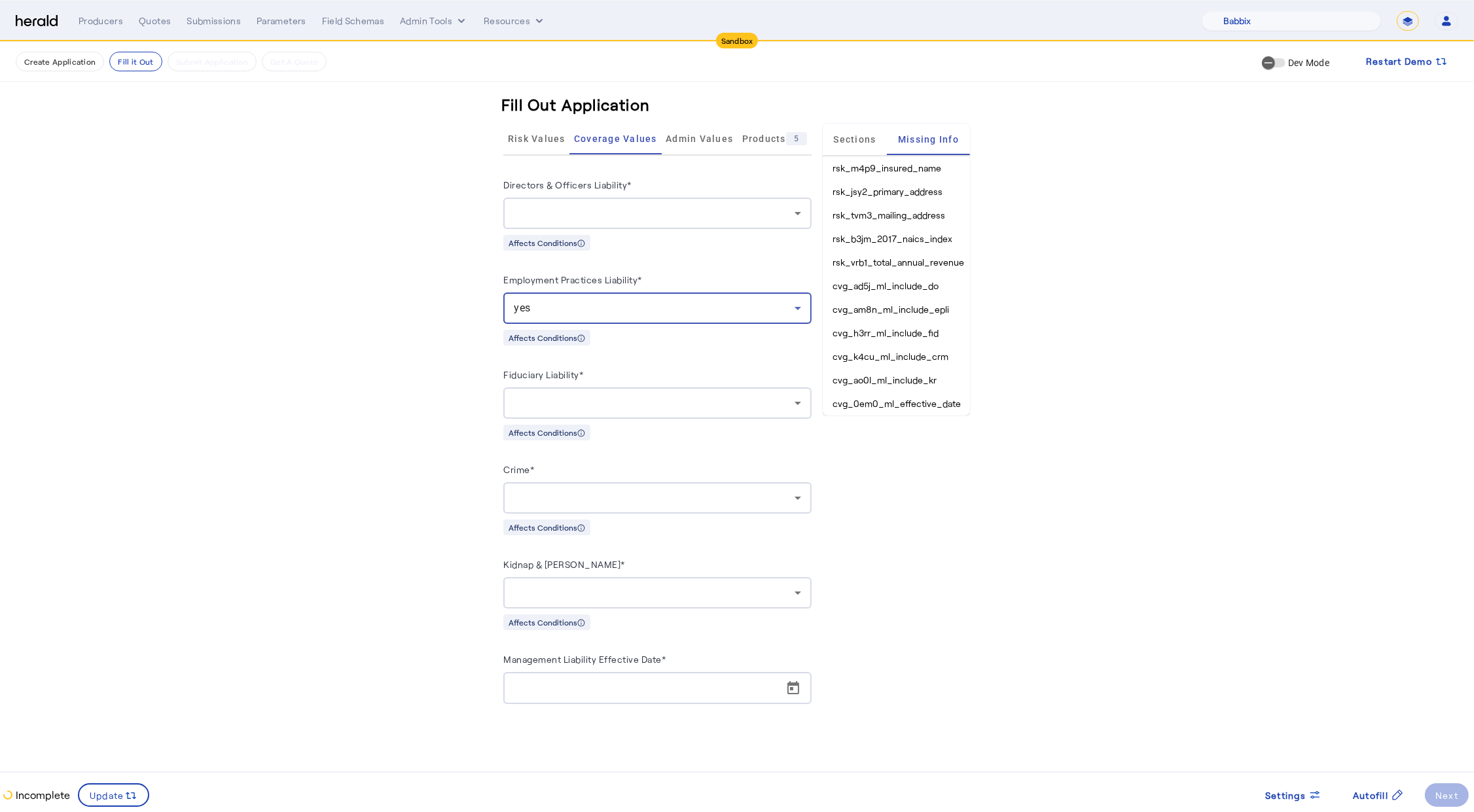
click at [615, 404] on div at bounding box center [654, 403] width 280 height 16
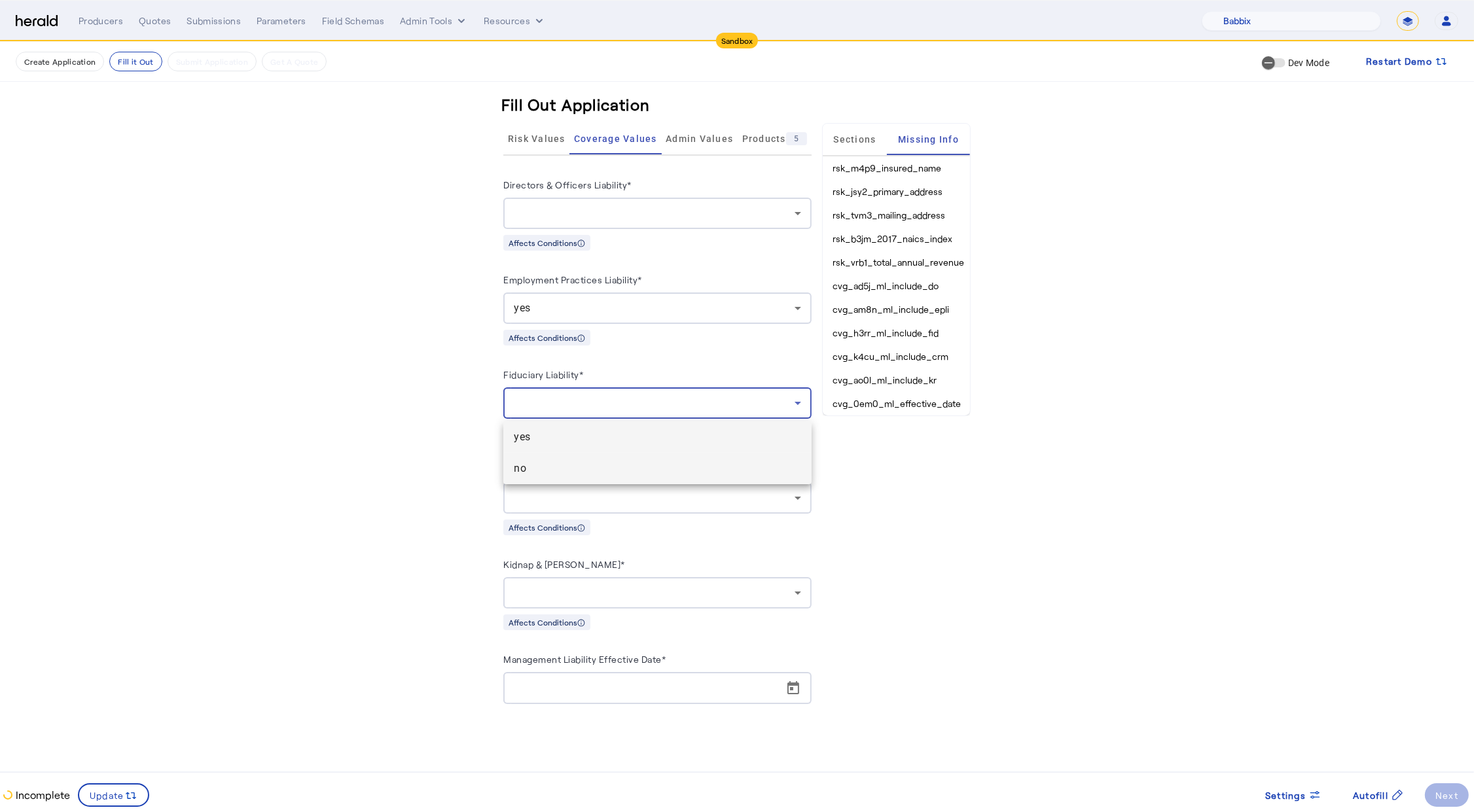
click at [615, 472] on span "no" at bounding box center [657, 468] width 287 height 16
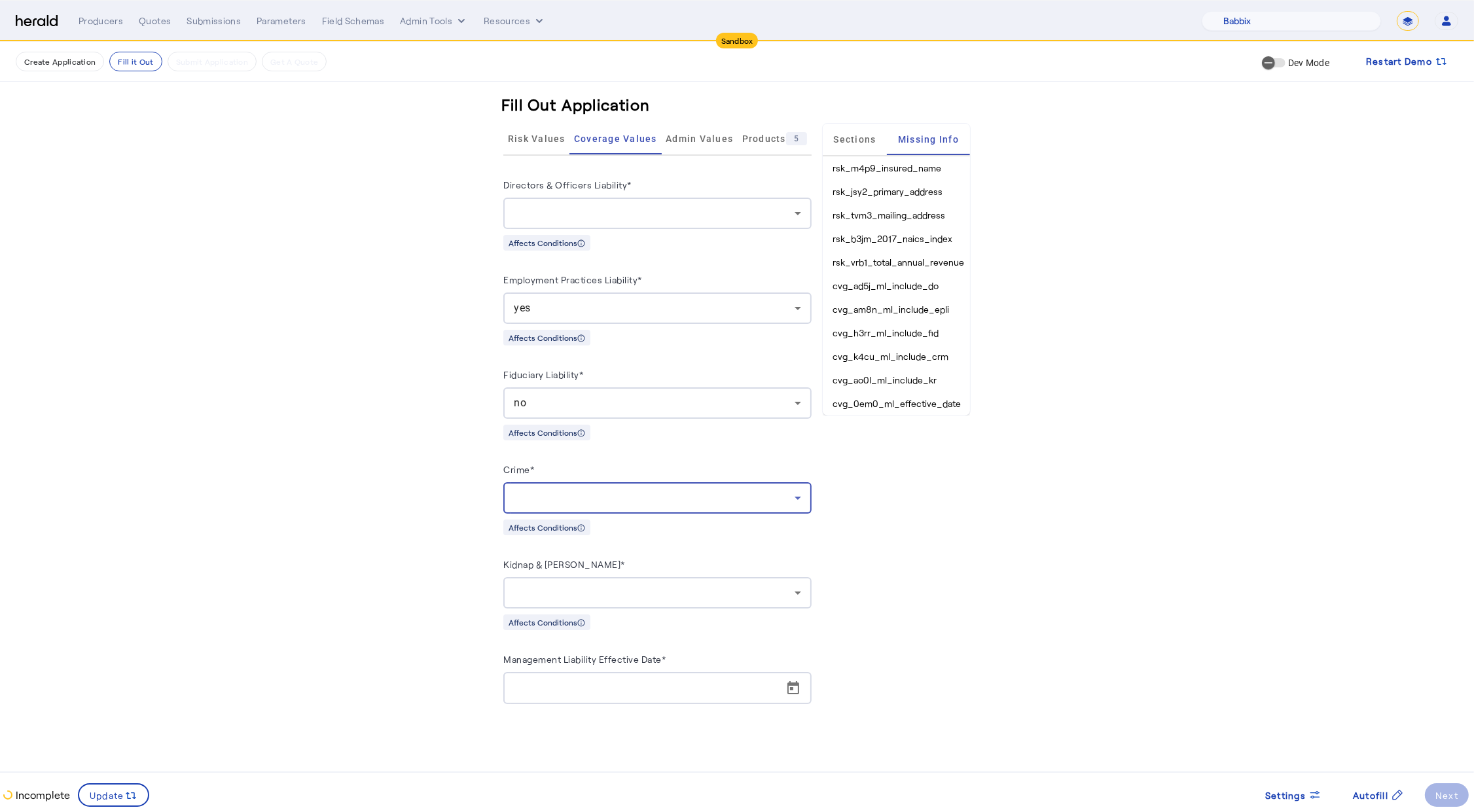
click at [627, 492] on div at bounding box center [654, 498] width 280 height 16
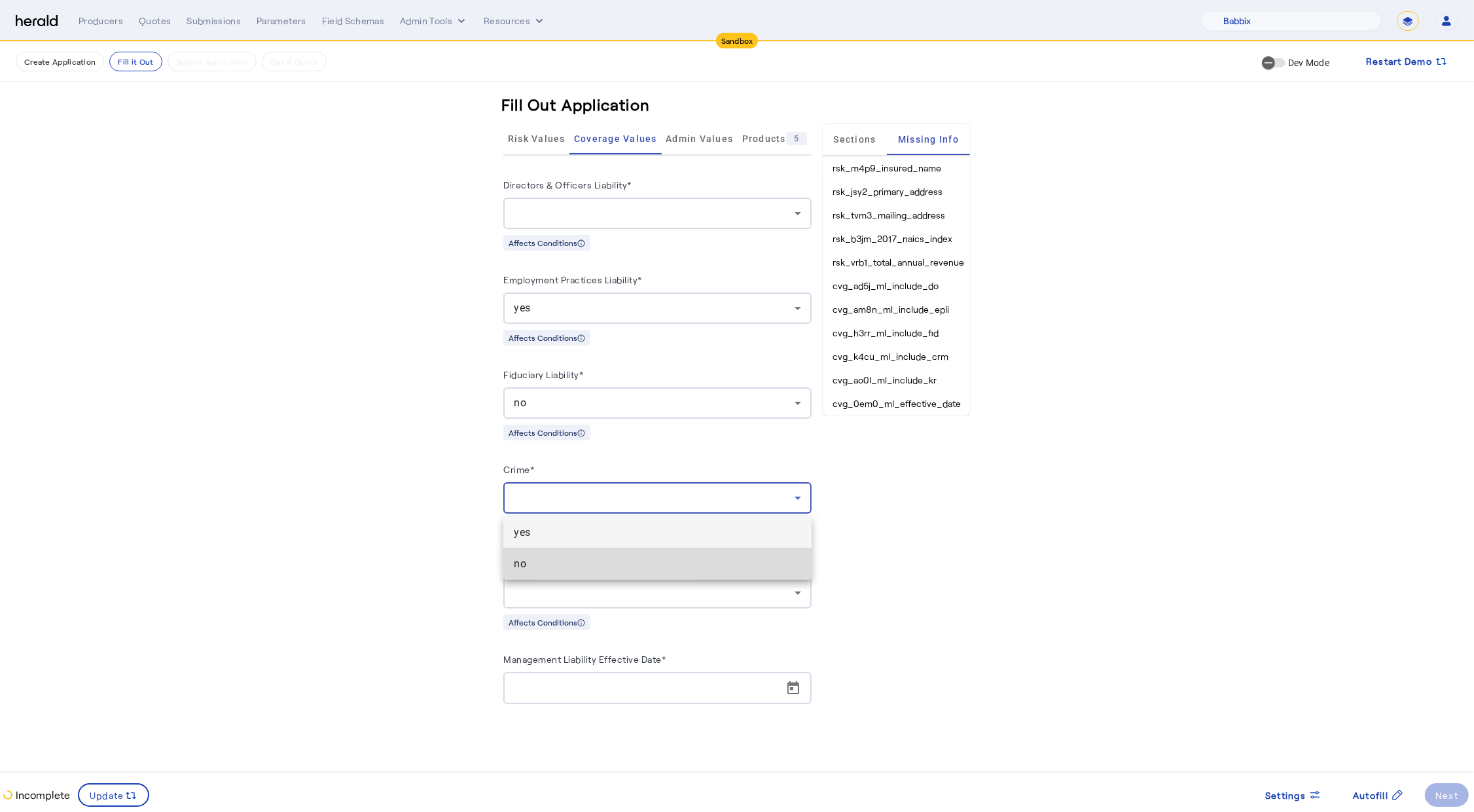
click at [589, 560] on span "no" at bounding box center [657, 564] width 287 height 16
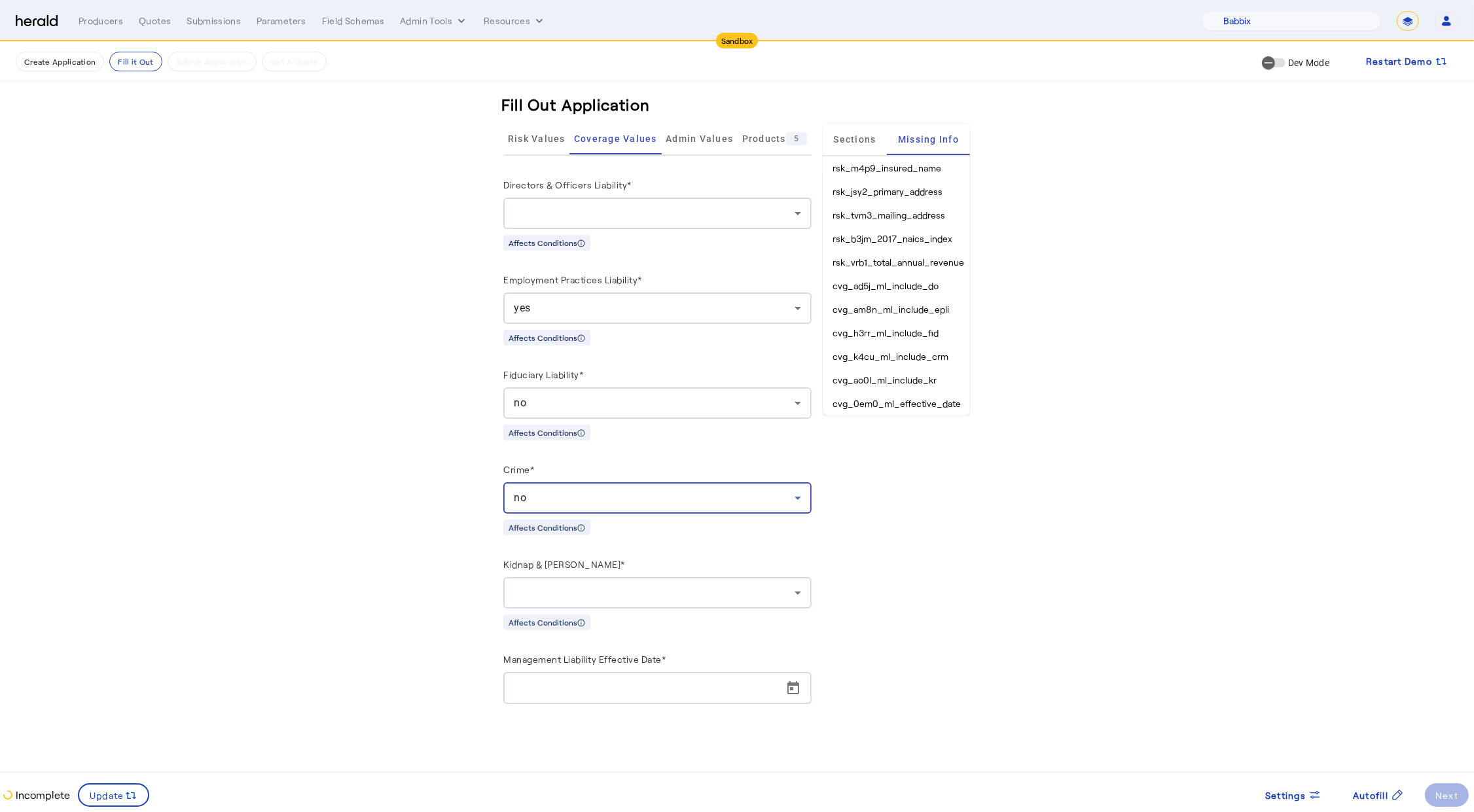
click at [614, 589] on div at bounding box center [654, 593] width 280 height 16
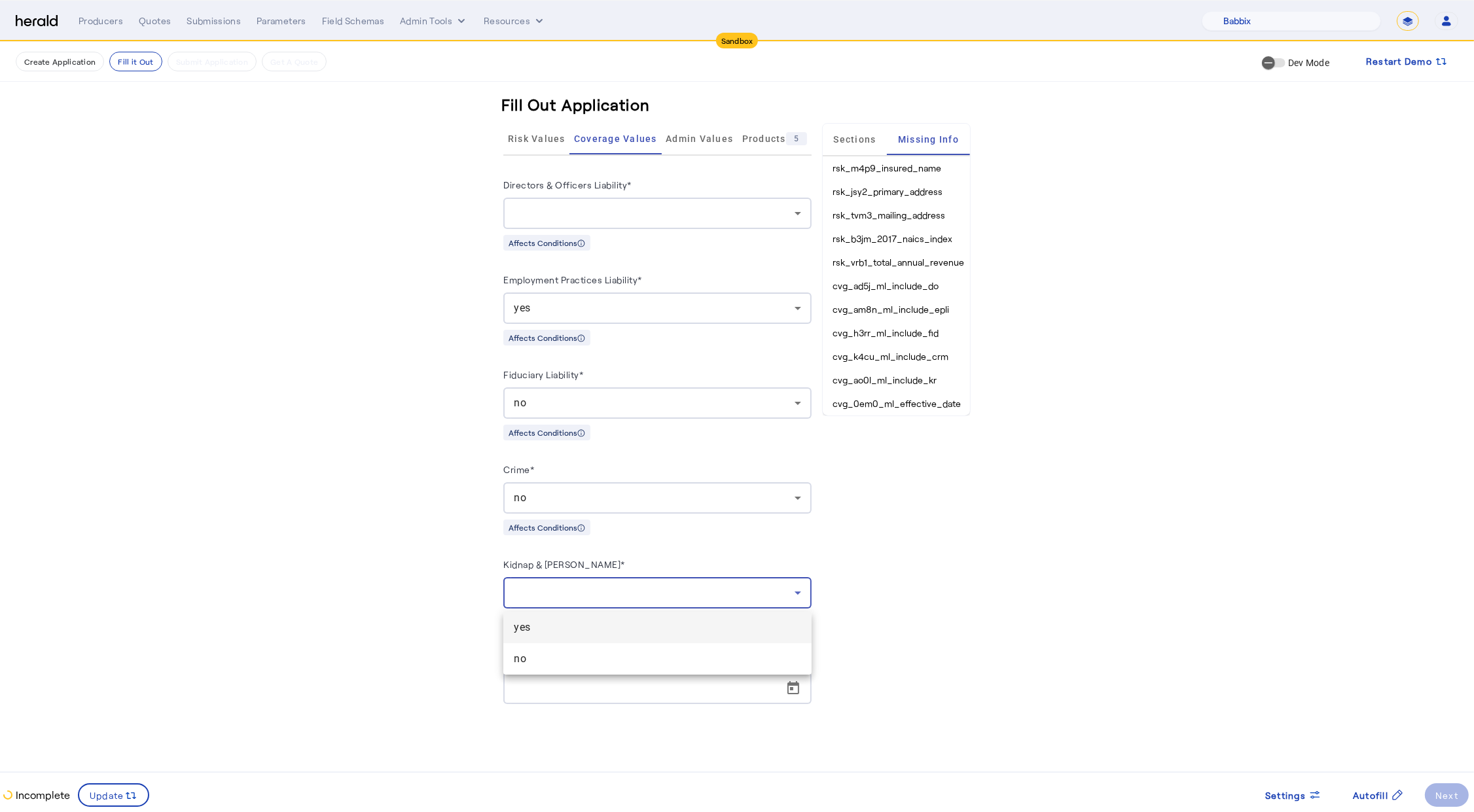
drag, startPoint x: 568, startPoint y: 656, endPoint x: 578, endPoint y: 650, distance: 11.7
click at [568, 655] on span "no" at bounding box center [657, 659] width 287 height 16
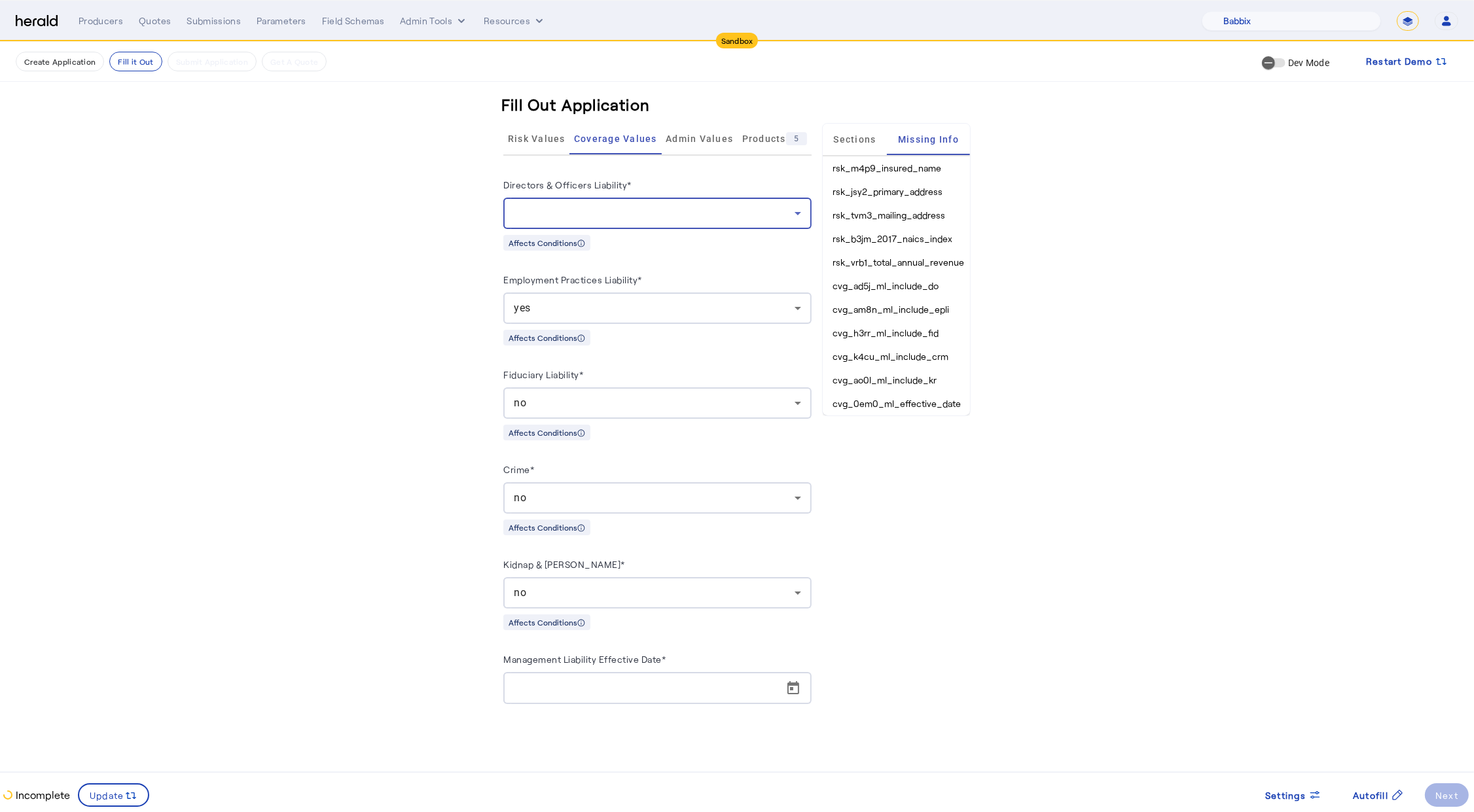
click at [569, 207] on div at bounding box center [654, 213] width 280 height 16
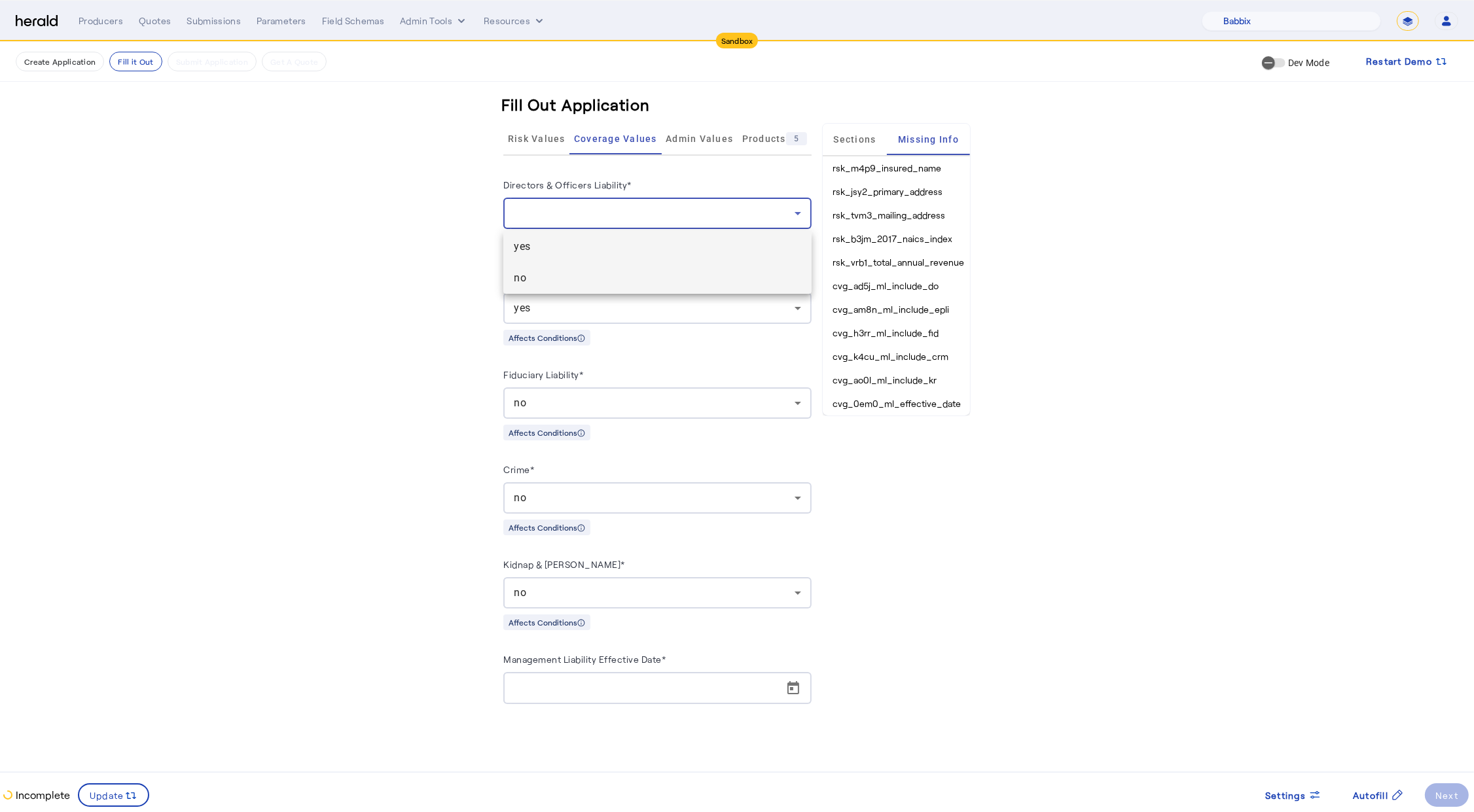
click at [555, 282] on span "no" at bounding box center [657, 278] width 287 height 16
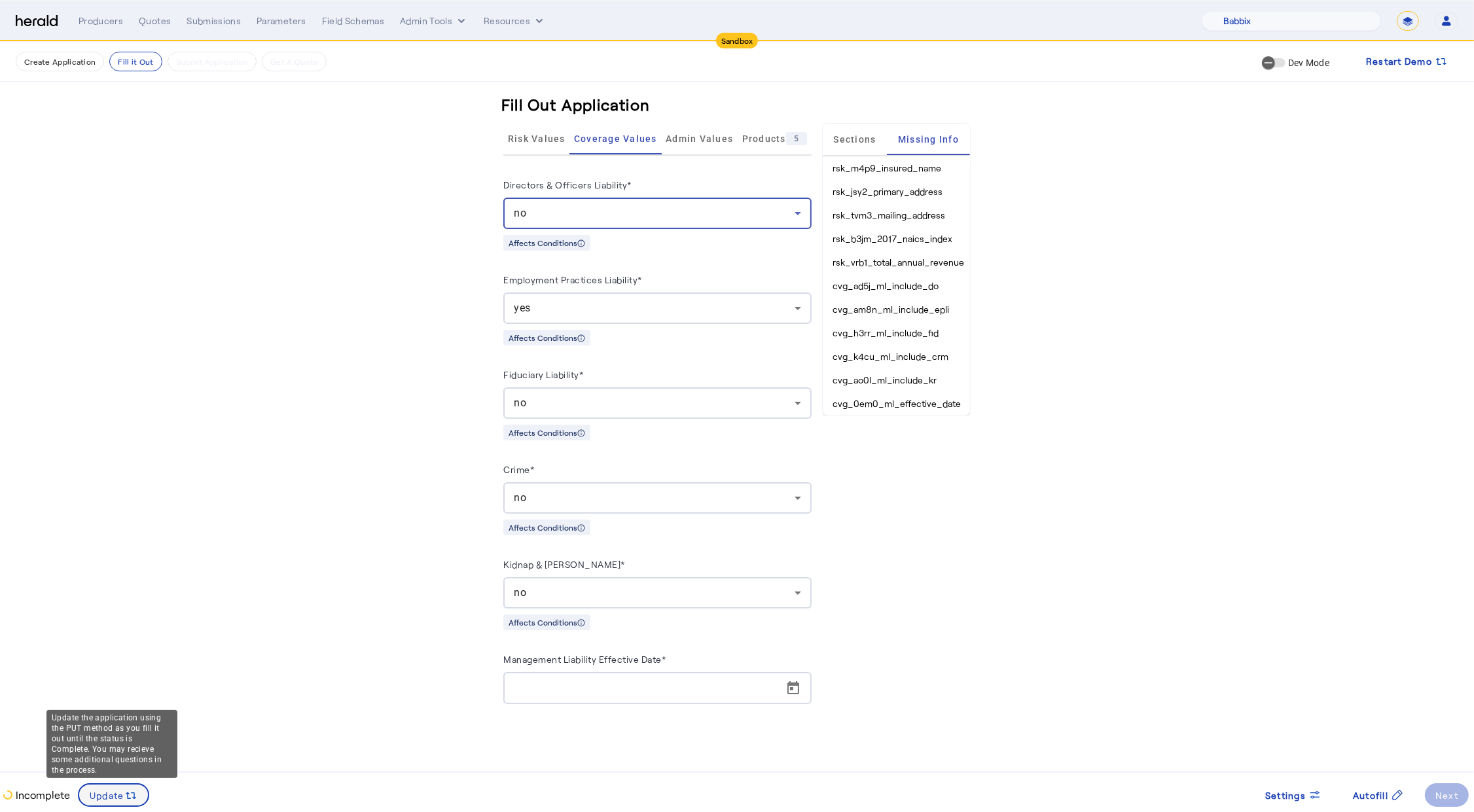
click at [114, 797] on span "Update" at bounding box center [108, 795] width 35 height 14
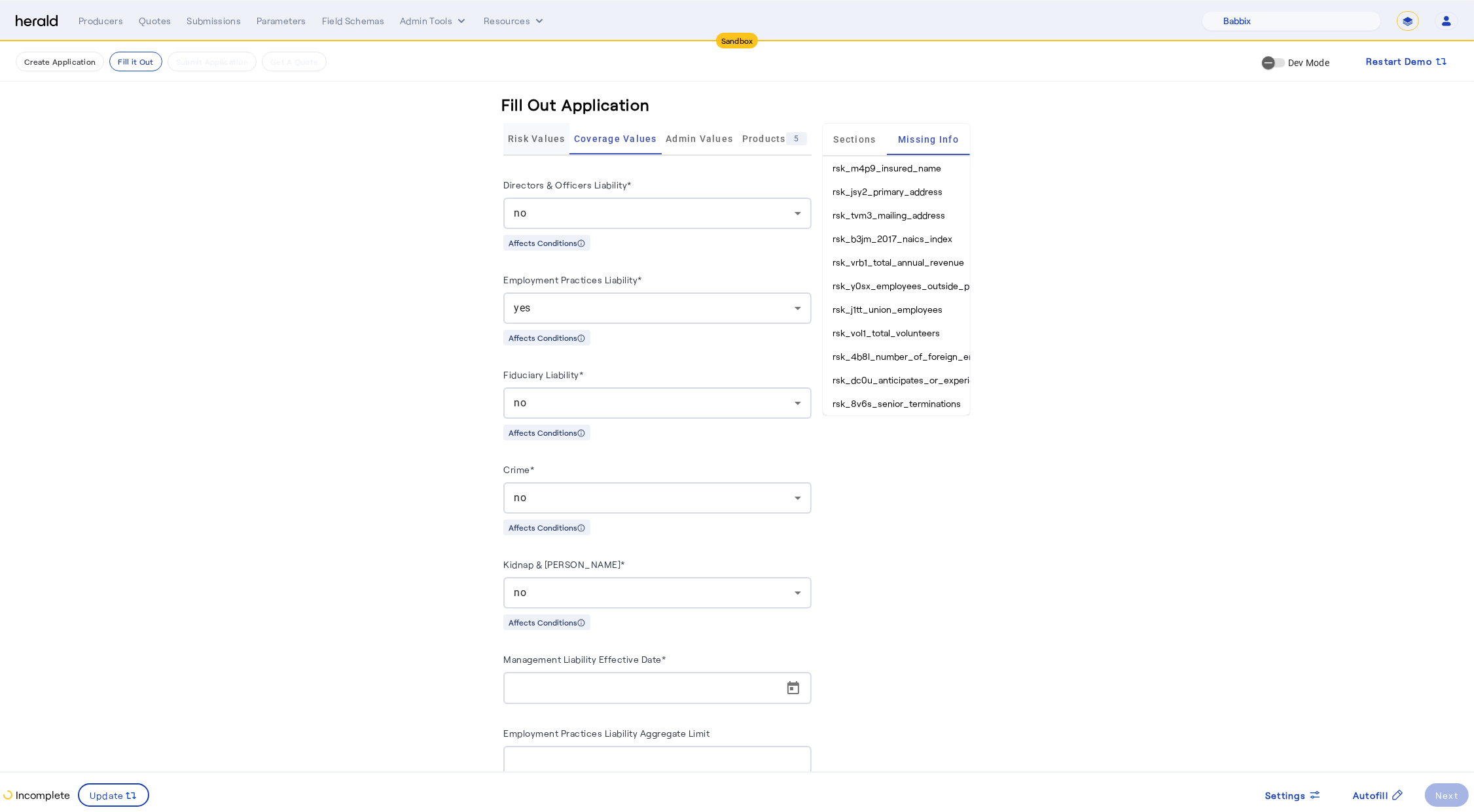
click at [529, 134] on span "Risk Values" at bounding box center [537, 138] width 58 height 9
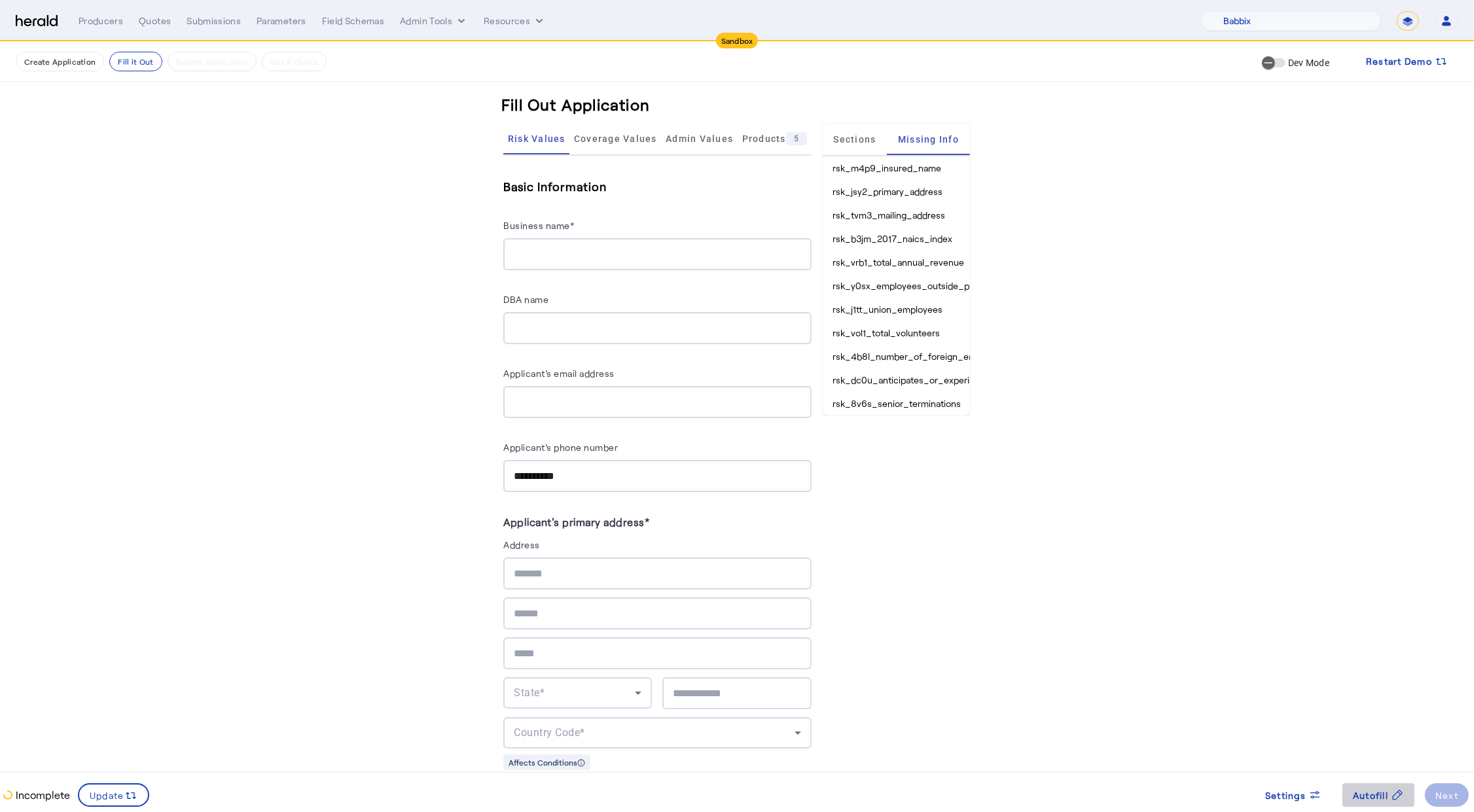
click at [1370, 804] on span at bounding box center [1378, 795] width 72 height 31
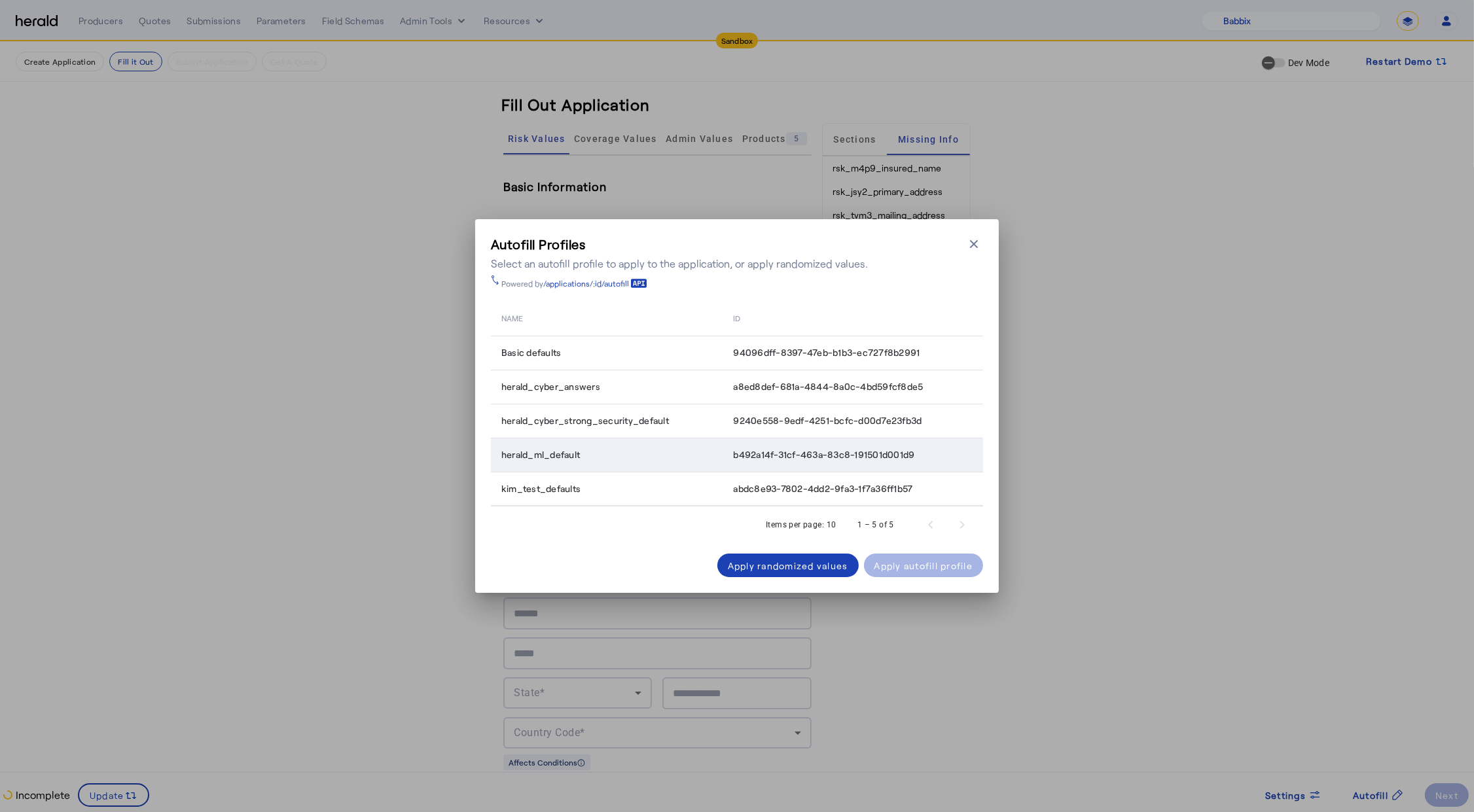
click at [739, 463] on td "b492a14f-31cf-463a-83c8-191501d001d9" at bounding box center [852, 455] width 261 height 34
click at [944, 569] on div "Apply autofill profile" at bounding box center [923, 566] width 99 height 14
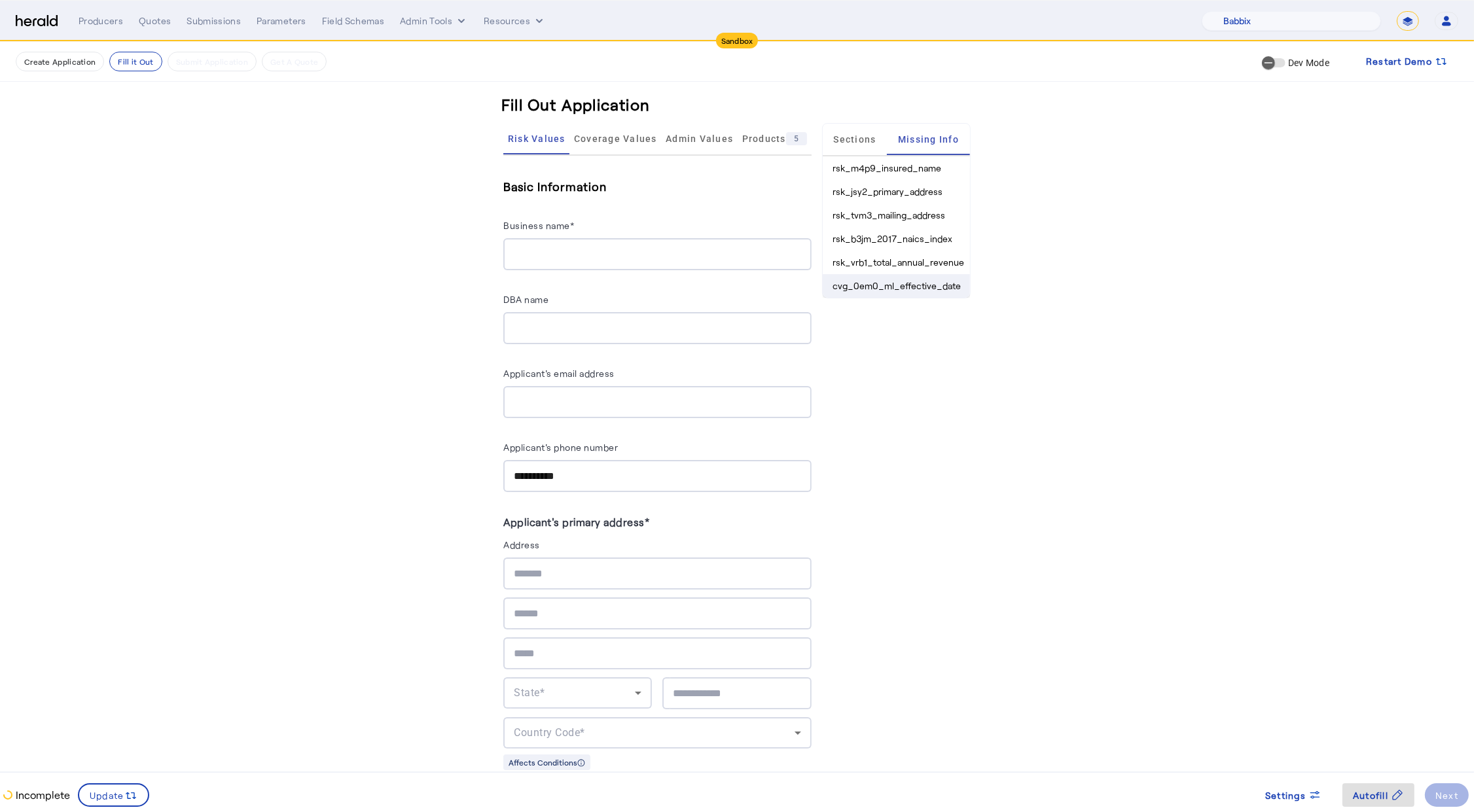
click at [912, 285] on li "cvg_0em0_ml_effective_date" at bounding box center [896, 286] width 147 height 24
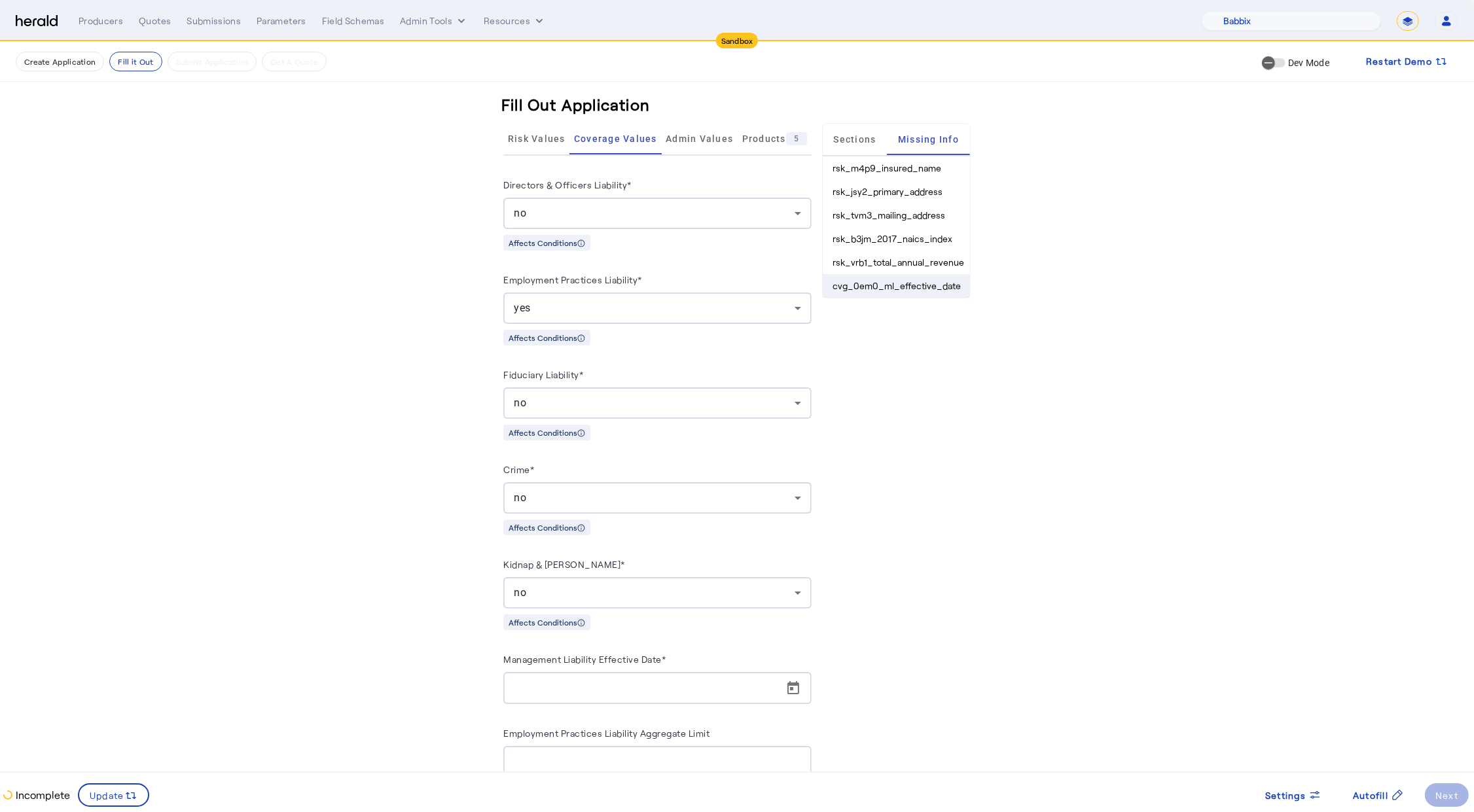
click at [891, 284] on li "cvg_0em0_ml_effective_date" at bounding box center [896, 286] width 147 height 24
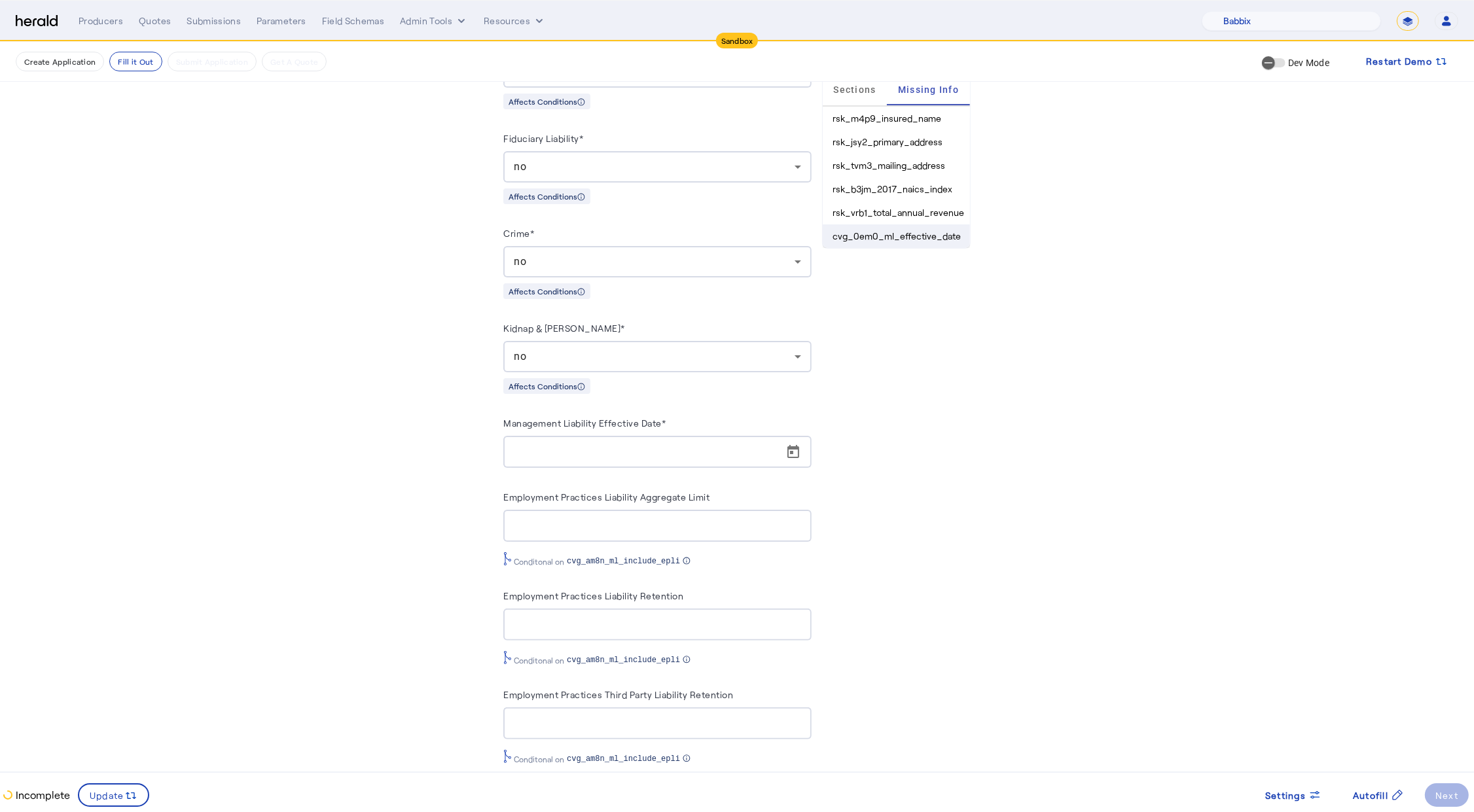
scroll to position [260, 0]
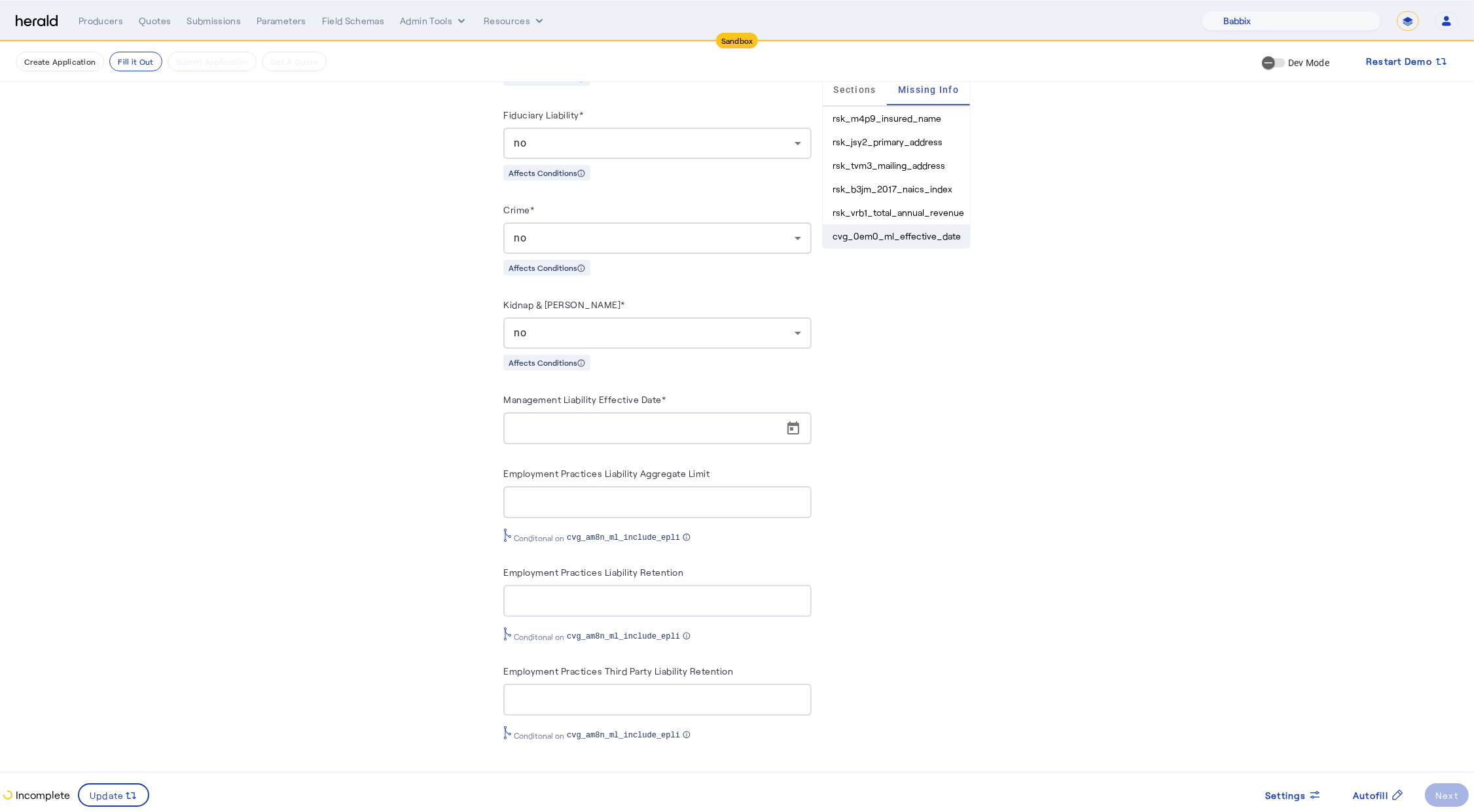
click at [882, 238] on li "cvg_0em0_ml_effective_date" at bounding box center [896, 236] width 147 height 24
click at [594, 394] on label "Management Liability Effective Date*" at bounding box center [585, 399] width 163 height 11
click at [594, 420] on input "Management Liability Effective Date*" at bounding box center [661, 428] width 295 height 16
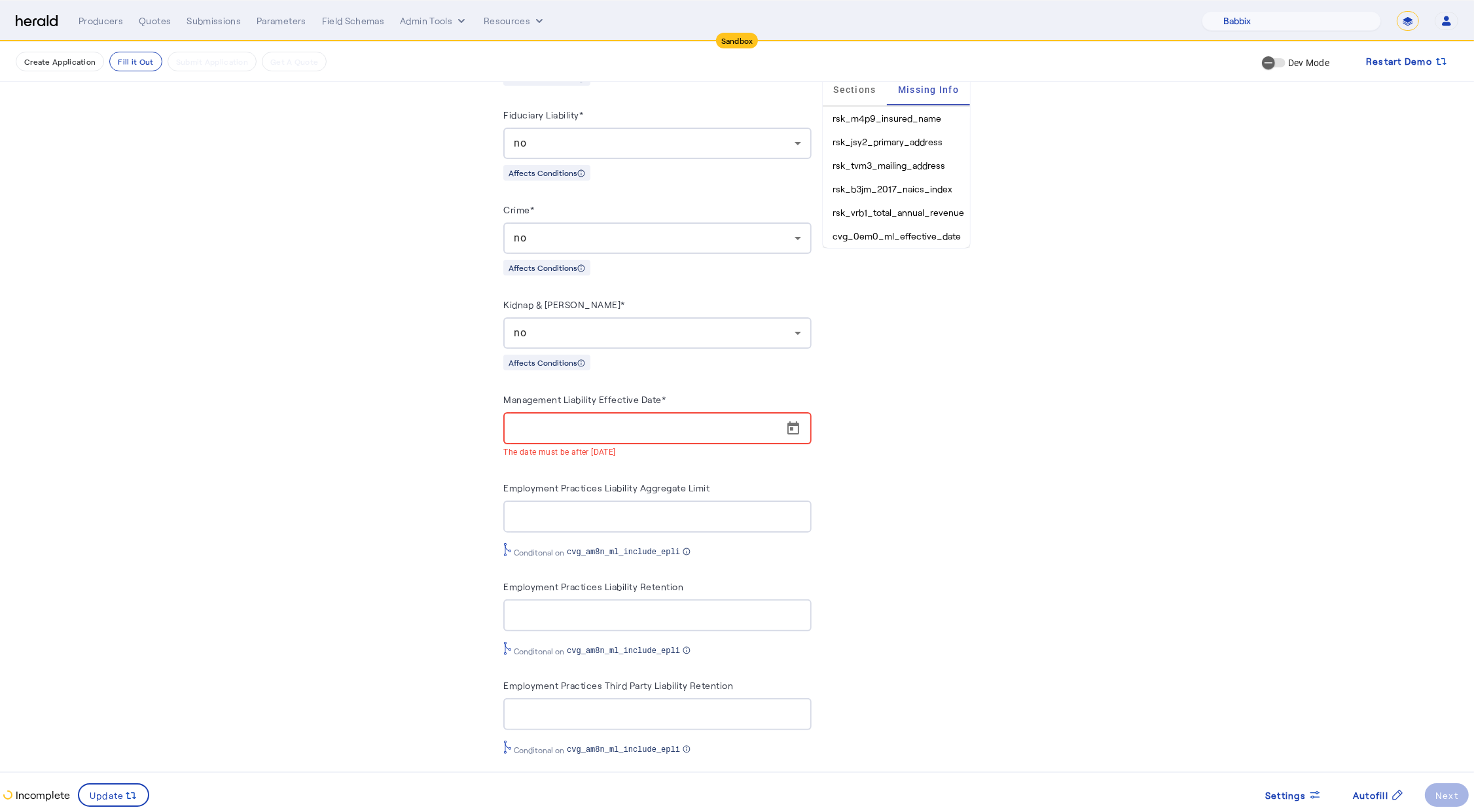
click at [591, 401] on label "Management Liability Effective Date*" at bounding box center [585, 399] width 163 height 11
click at [591, 420] on input "Management Liability Effective Date*" at bounding box center [661, 428] width 295 height 16
click at [591, 401] on label "Management Liability Effective Date*" at bounding box center [585, 399] width 163 height 11
click at [591, 420] on input "Management Liability Effective Date*" at bounding box center [661, 428] width 295 height 16
click at [591, 401] on label "Management Liability Effective Date*" at bounding box center [585, 399] width 163 height 11
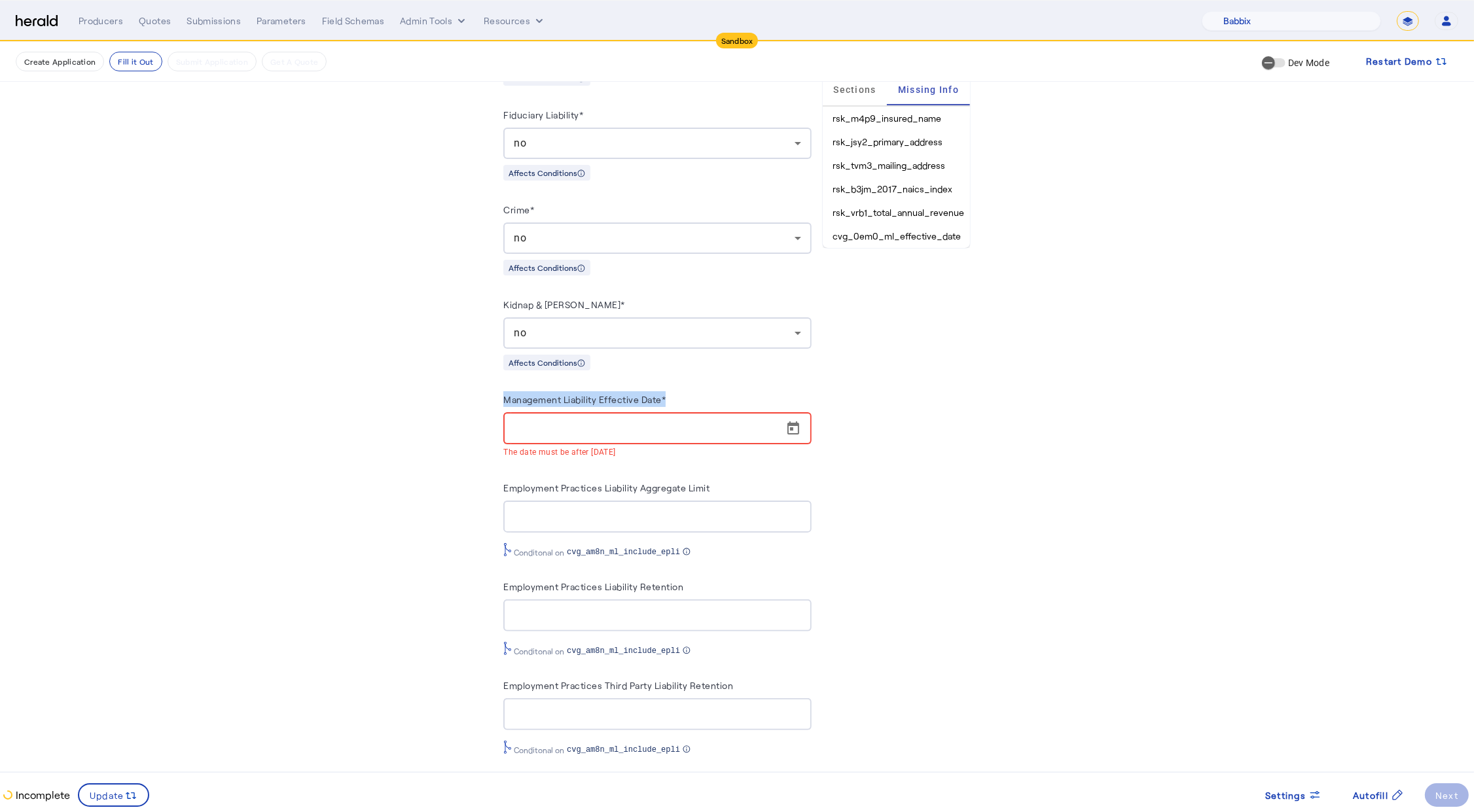
click at [591, 420] on input "Management Liability Effective Date*" at bounding box center [661, 428] width 295 height 16
drag, startPoint x: 672, startPoint y: 399, endPoint x: 874, endPoint y: 520, distance: 235.5
click at [501, 402] on div "Risk Values Coverage Values Admin Values Products 5 Directors & Officers Liabil…" at bounding box center [737, 320] width 785 height 913
click at [1366, 799] on button "Autofill" at bounding box center [1378, 795] width 72 height 24
